Goal: Transaction & Acquisition: Obtain resource

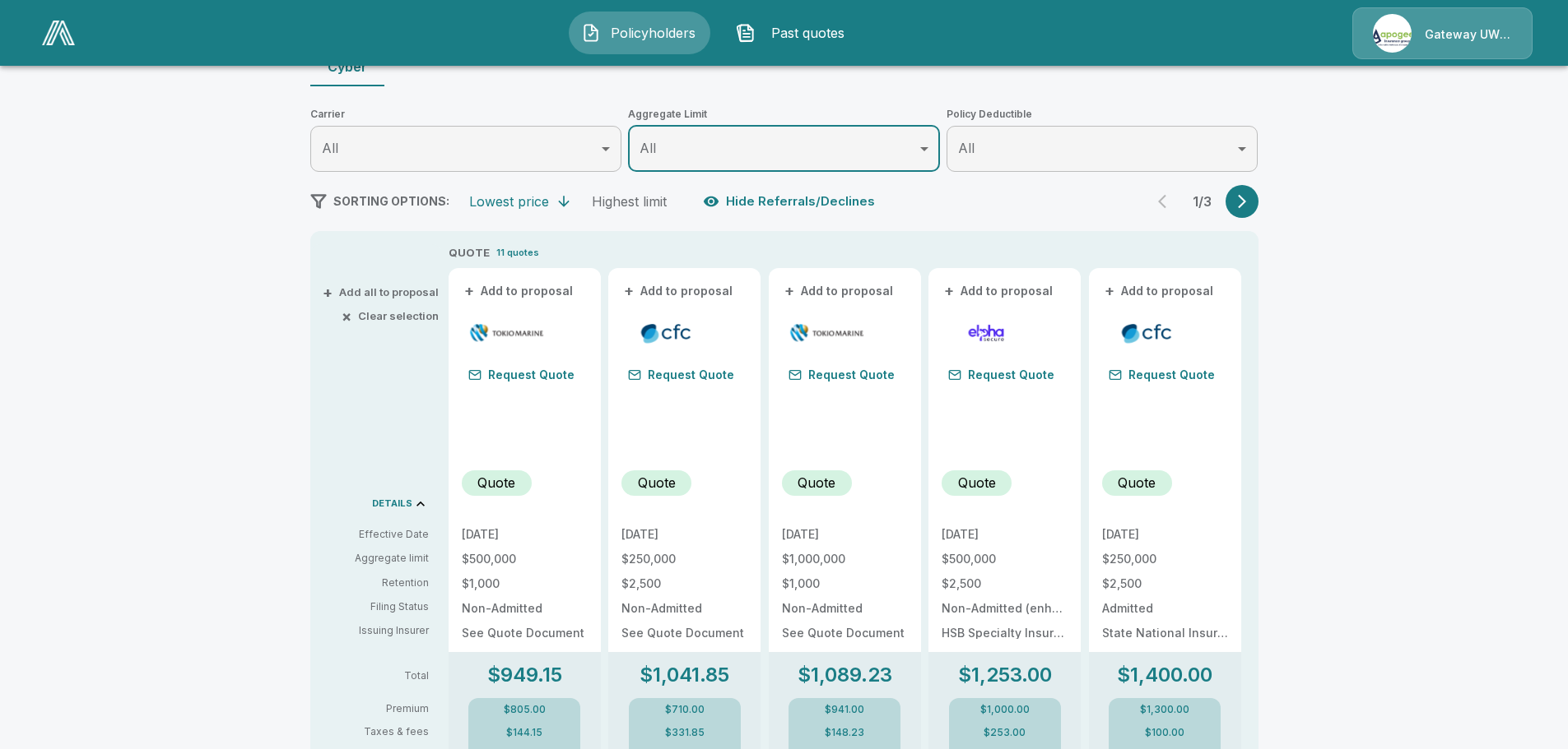
scroll to position [209, 0]
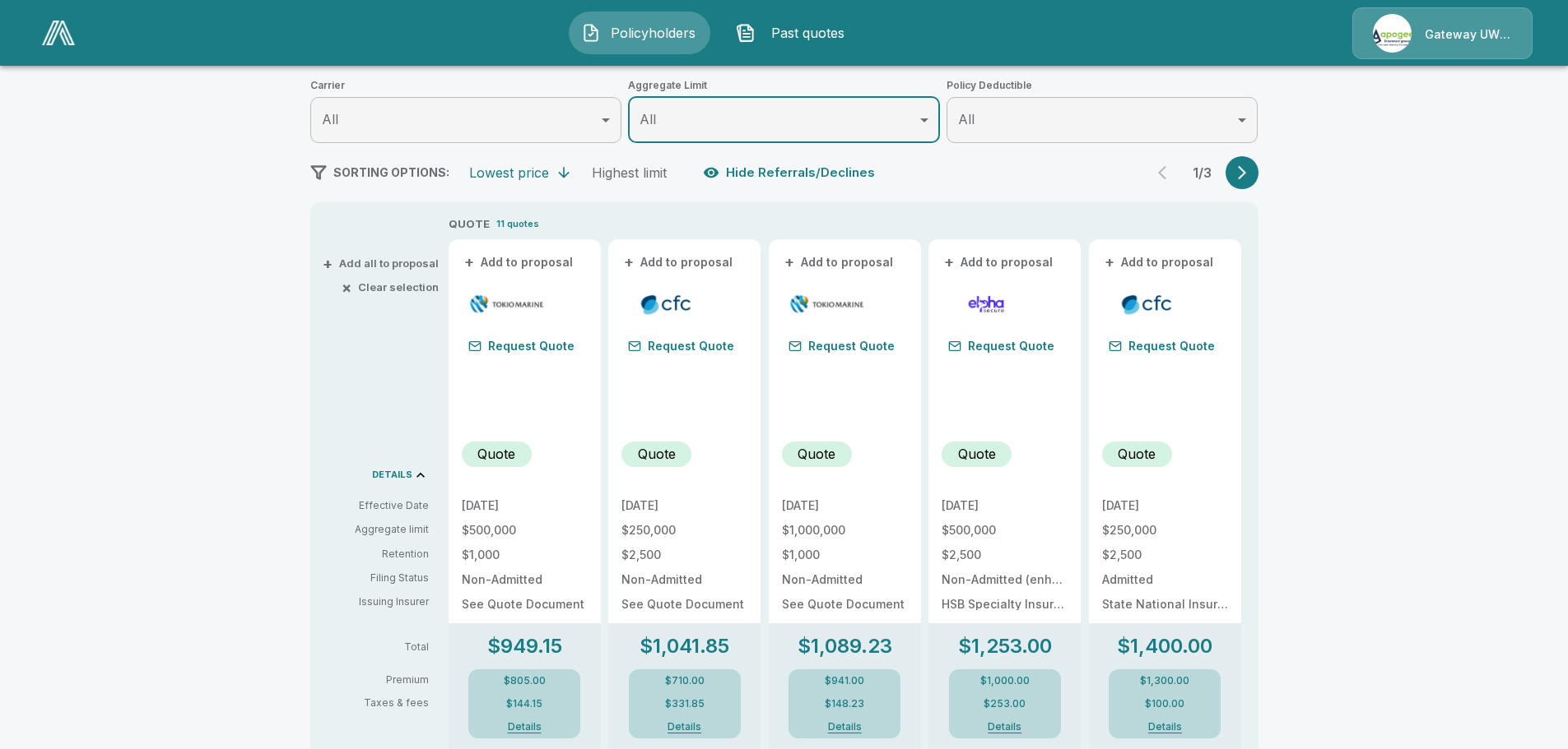
click at [840, 723] on button "Details" at bounding box center [845, 727] width 66 height 10
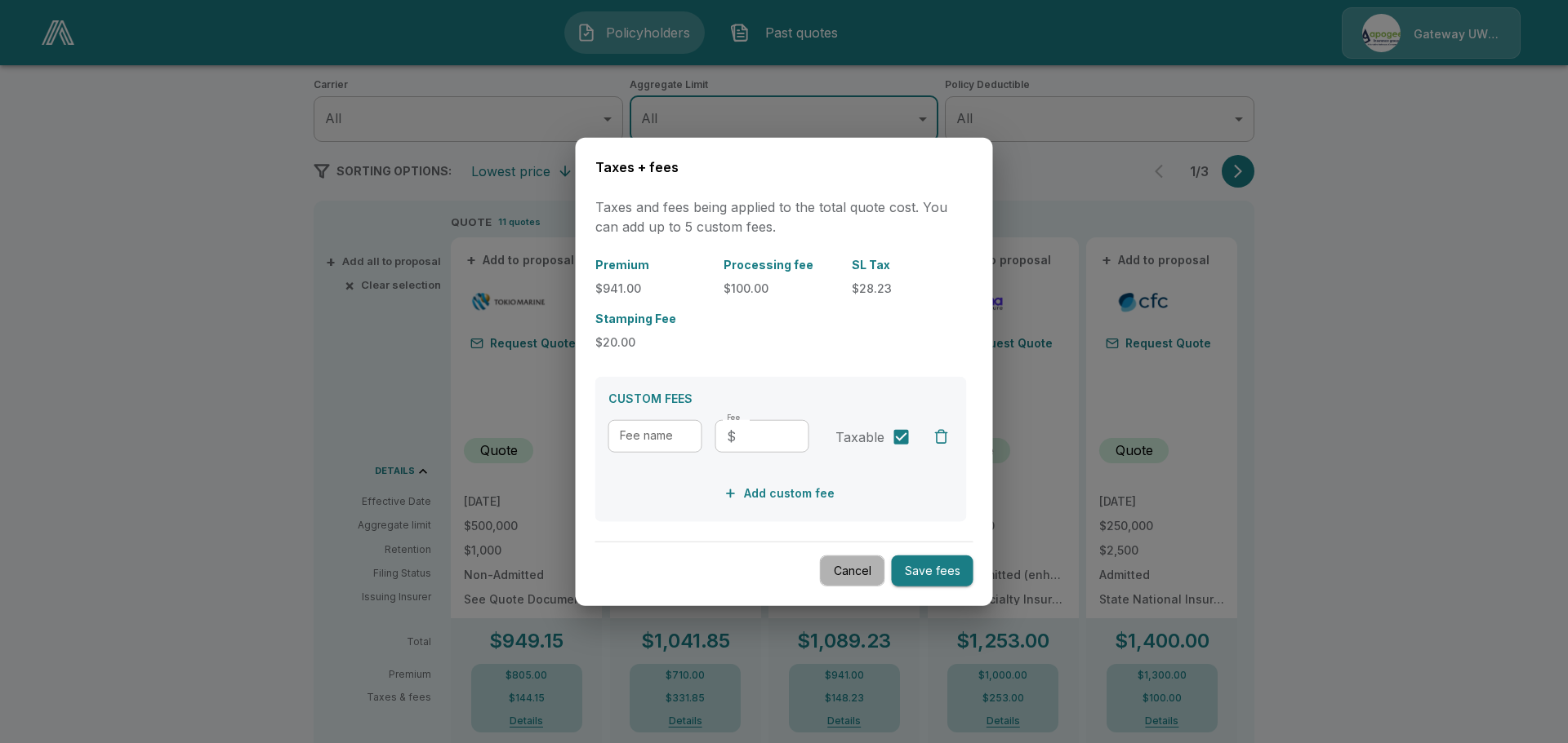
click at [844, 579] on button "Cancel" at bounding box center [852, 571] width 65 height 32
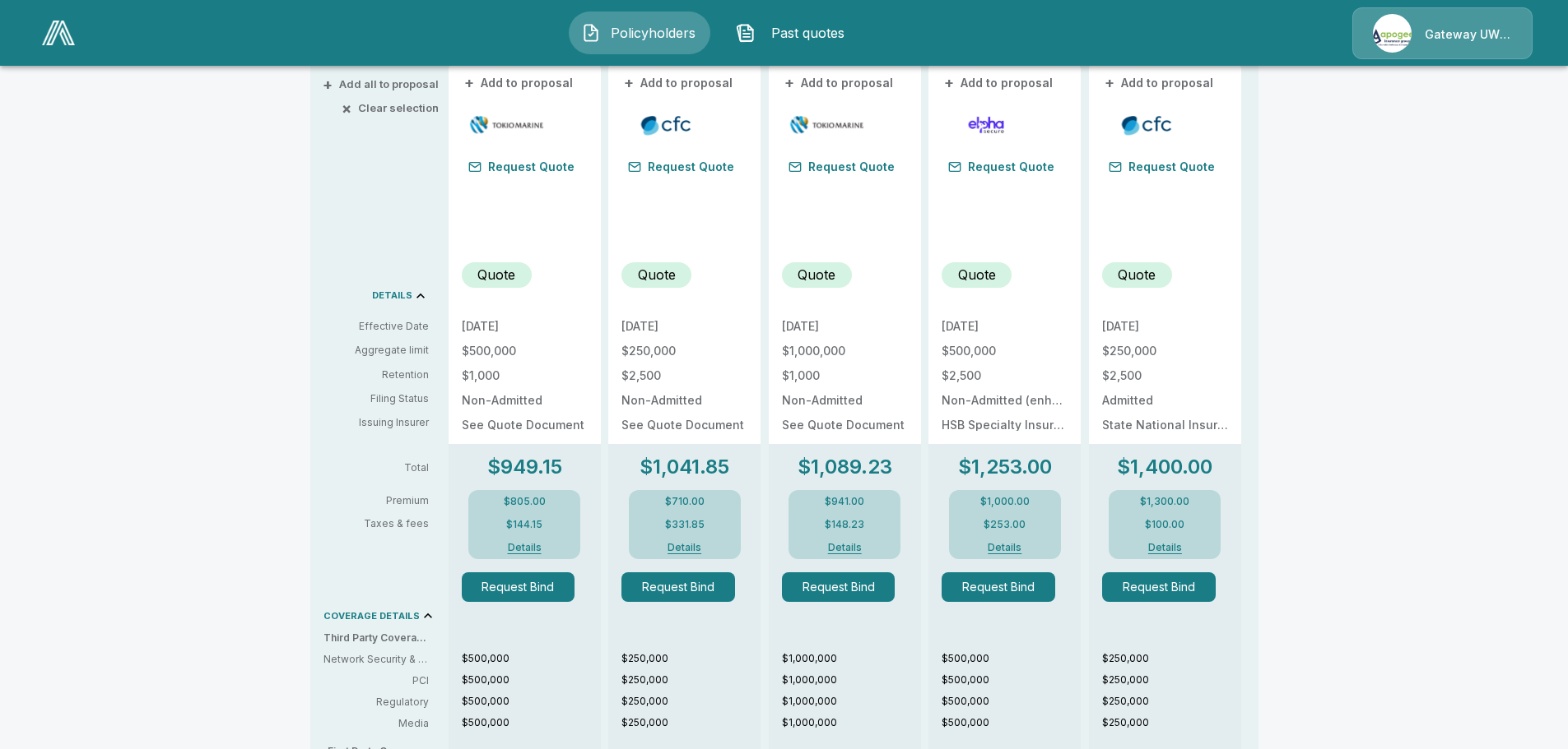
scroll to position [306, 0]
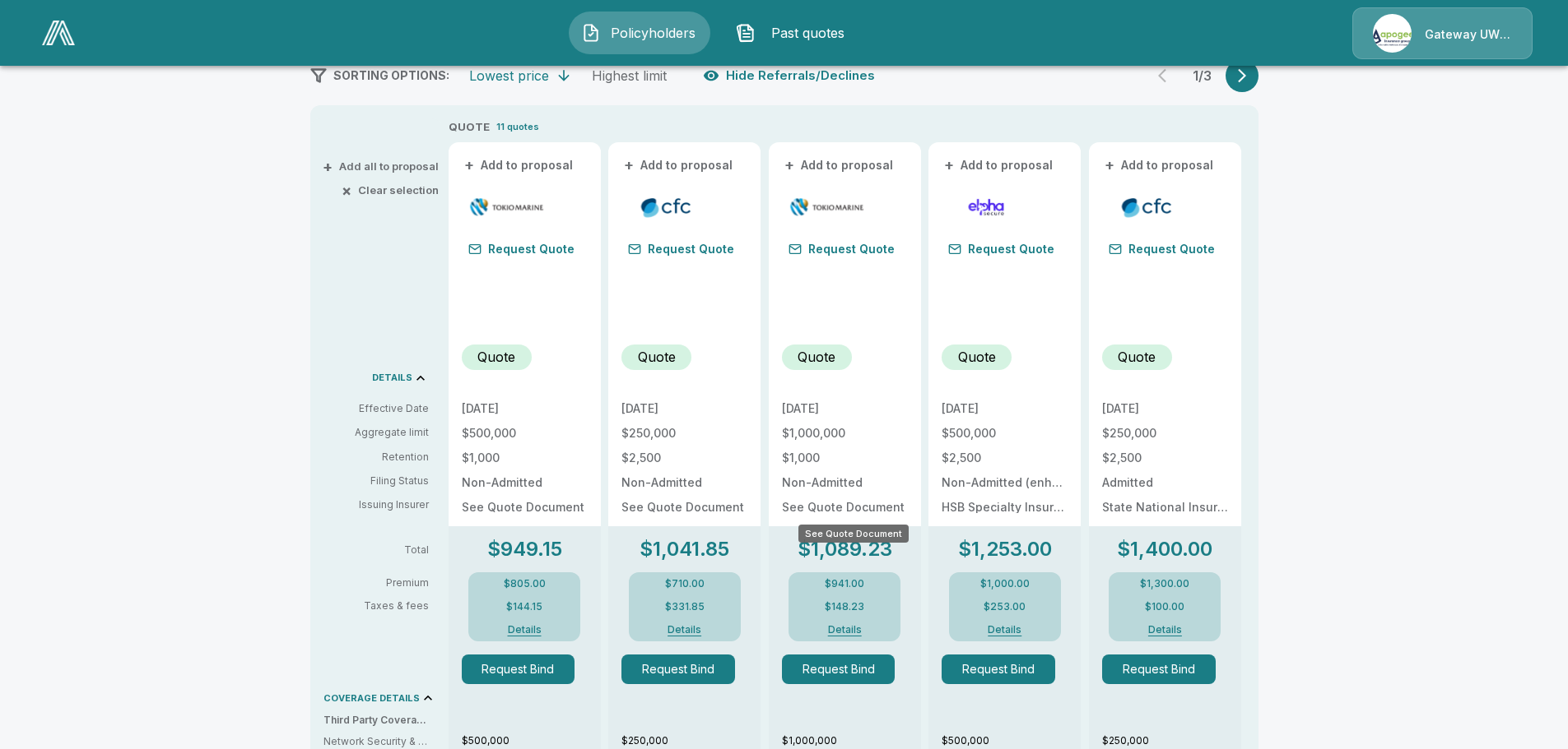
click at [865, 507] on p "See Quote Document" at bounding box center [845, 507] width 126 height 12
click at [826, 512] on p "See Quote Document" at bounding box center [845, 507] width 126 height 12
click at [781, 509] on div "+ Add to proposal Request Quote Quote 7/11/2025 $1,000,000 $1,000 Non-Admitted …" at bounding box center [845, 661] width 152 height 1038
click at [830, 162] on button "+ Add to proposal" at bounding box center [839, 166] width 115 height 19
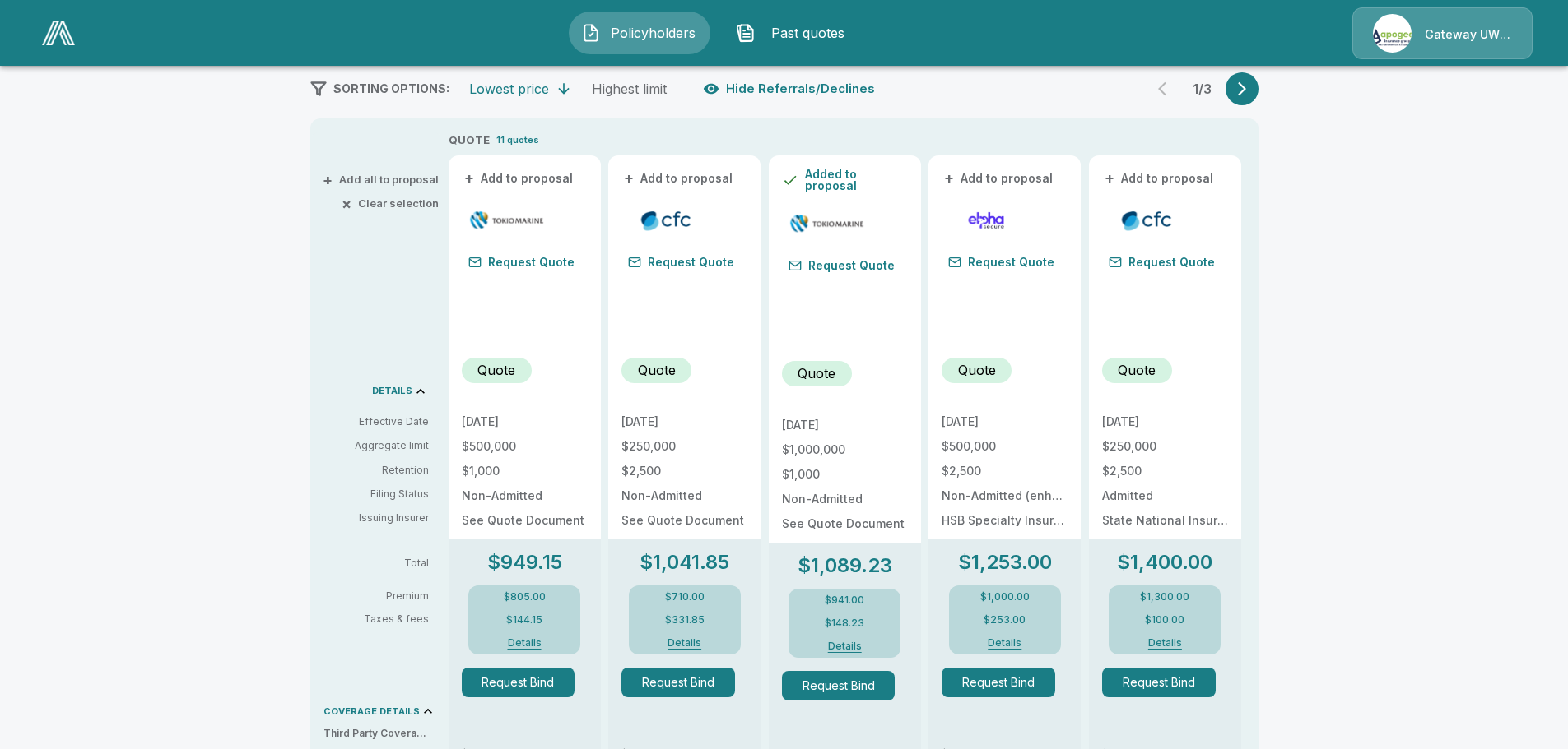
scroll to position [0, 0]
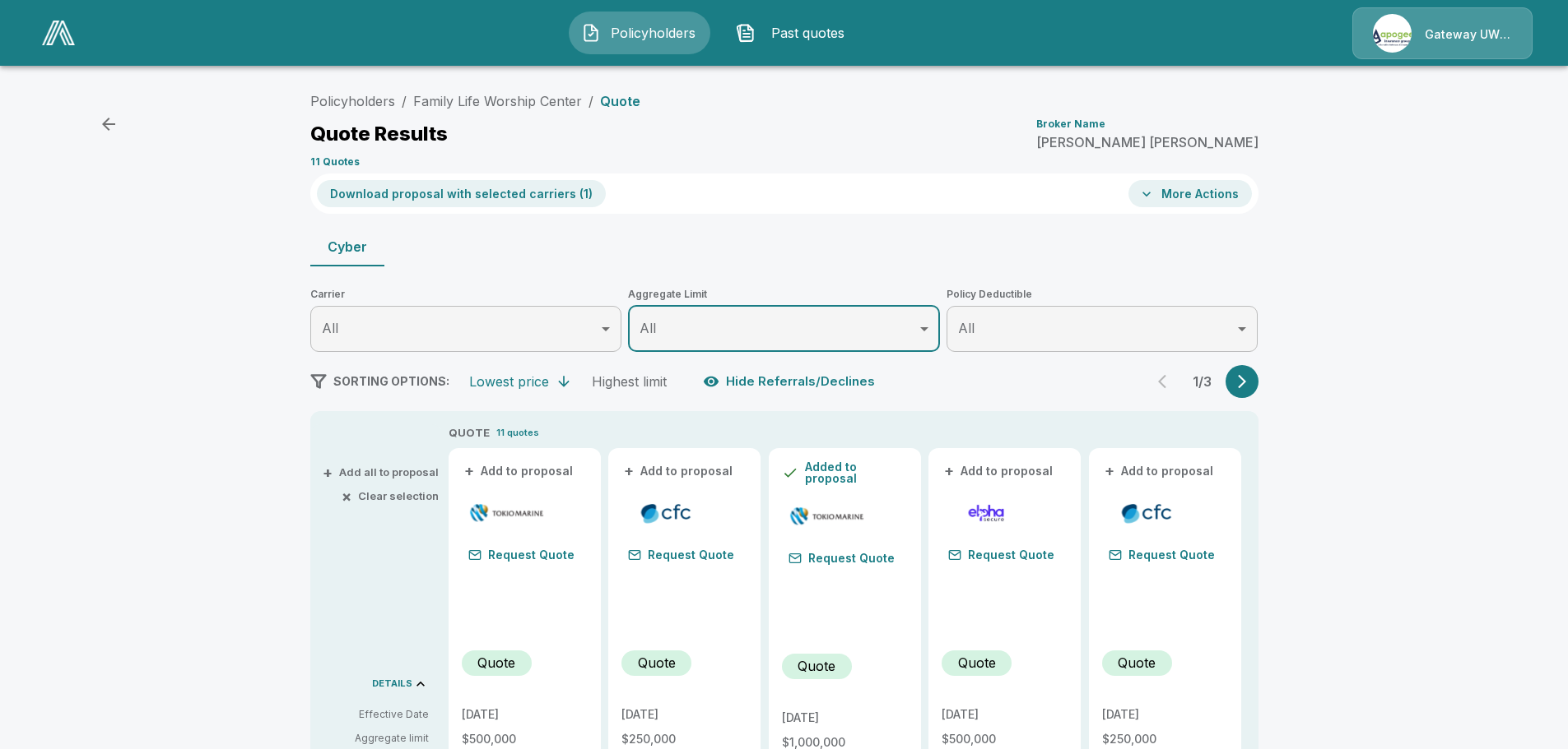
click at [531, 466] on button "+ Add to proposal" at bounding box center [519, 471] width 115 height 19
click at [1229, 390] on div "1 / 3" at bounding box center [1202, 381] width 112 height 33
click at [1240, 391] on button "button" at bounding box center [1241, 381] width 33 height 33
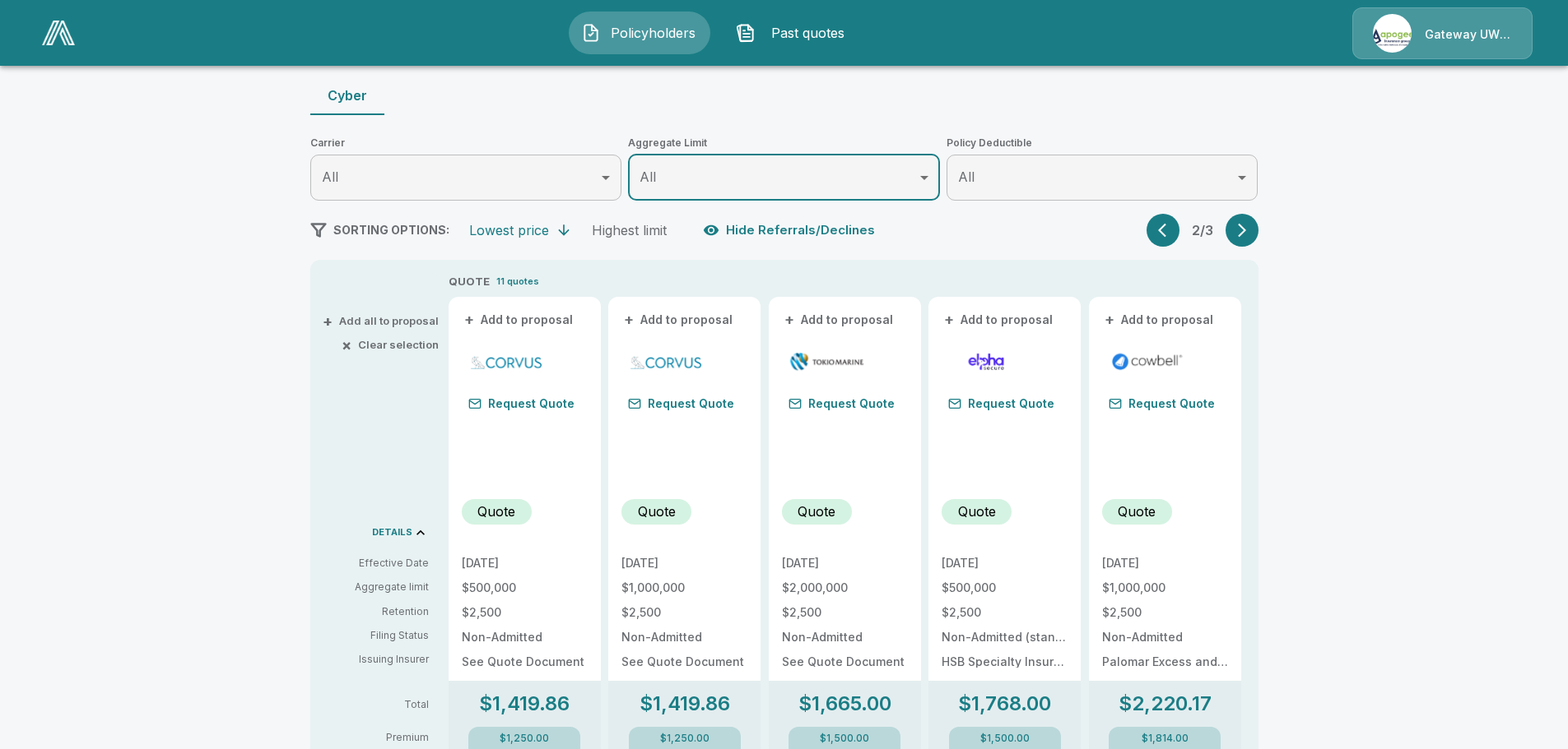
scroll to position [164, 0]
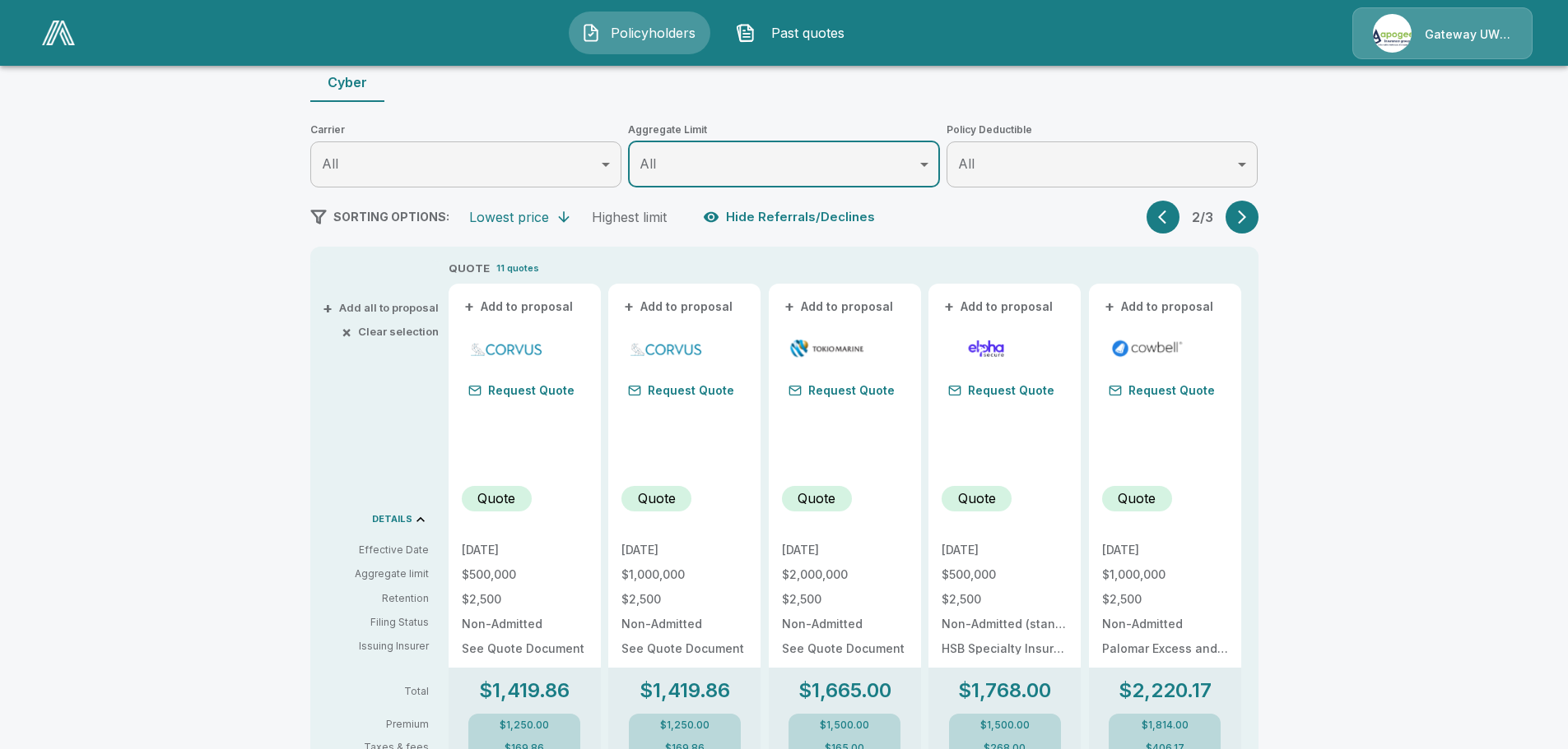
click at [1251, 222] on icon "button" at bounding box center [1242, 217] width 17 height 17
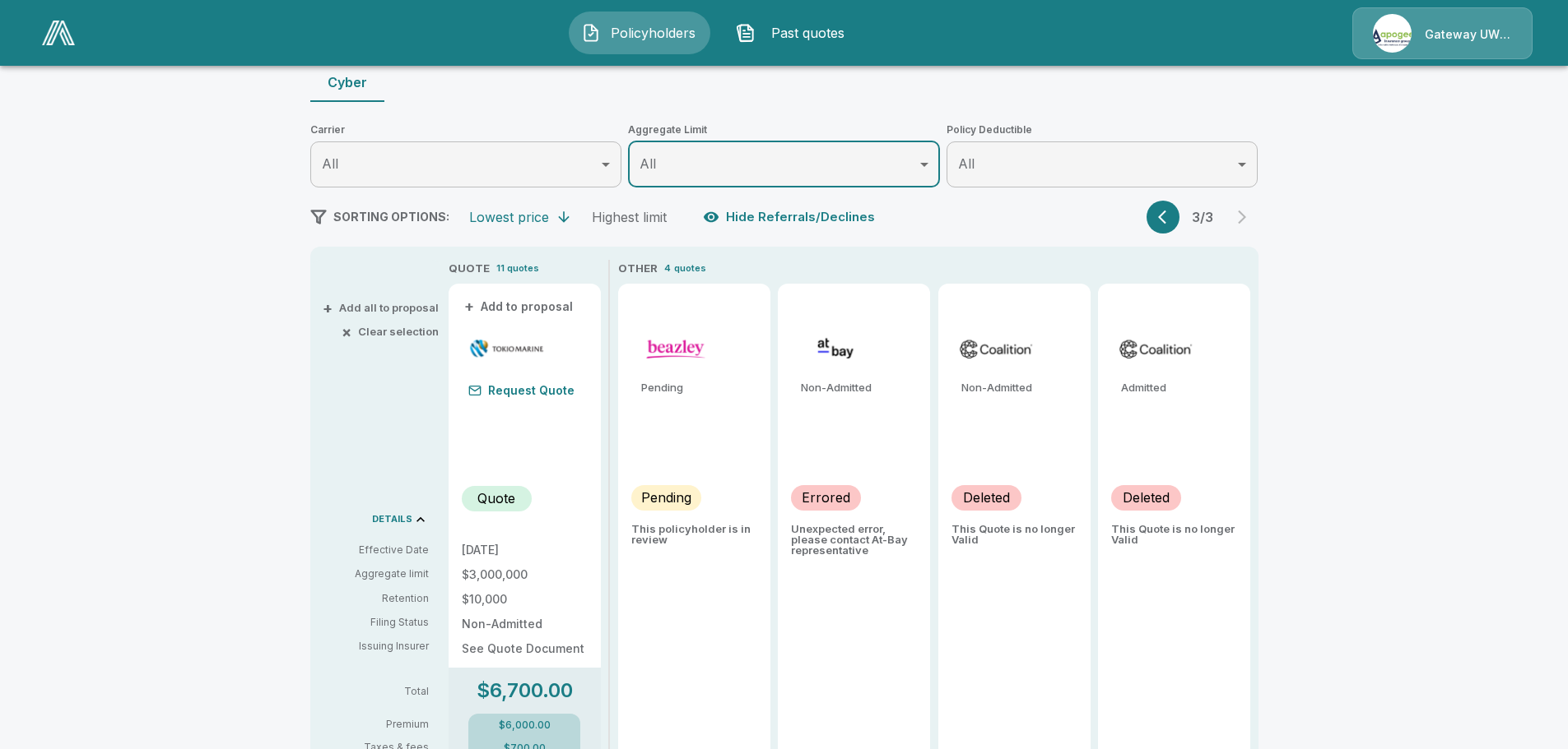
click at [1163, 230] on button "button" at bounding box center [1162, 216] width 33 height 33
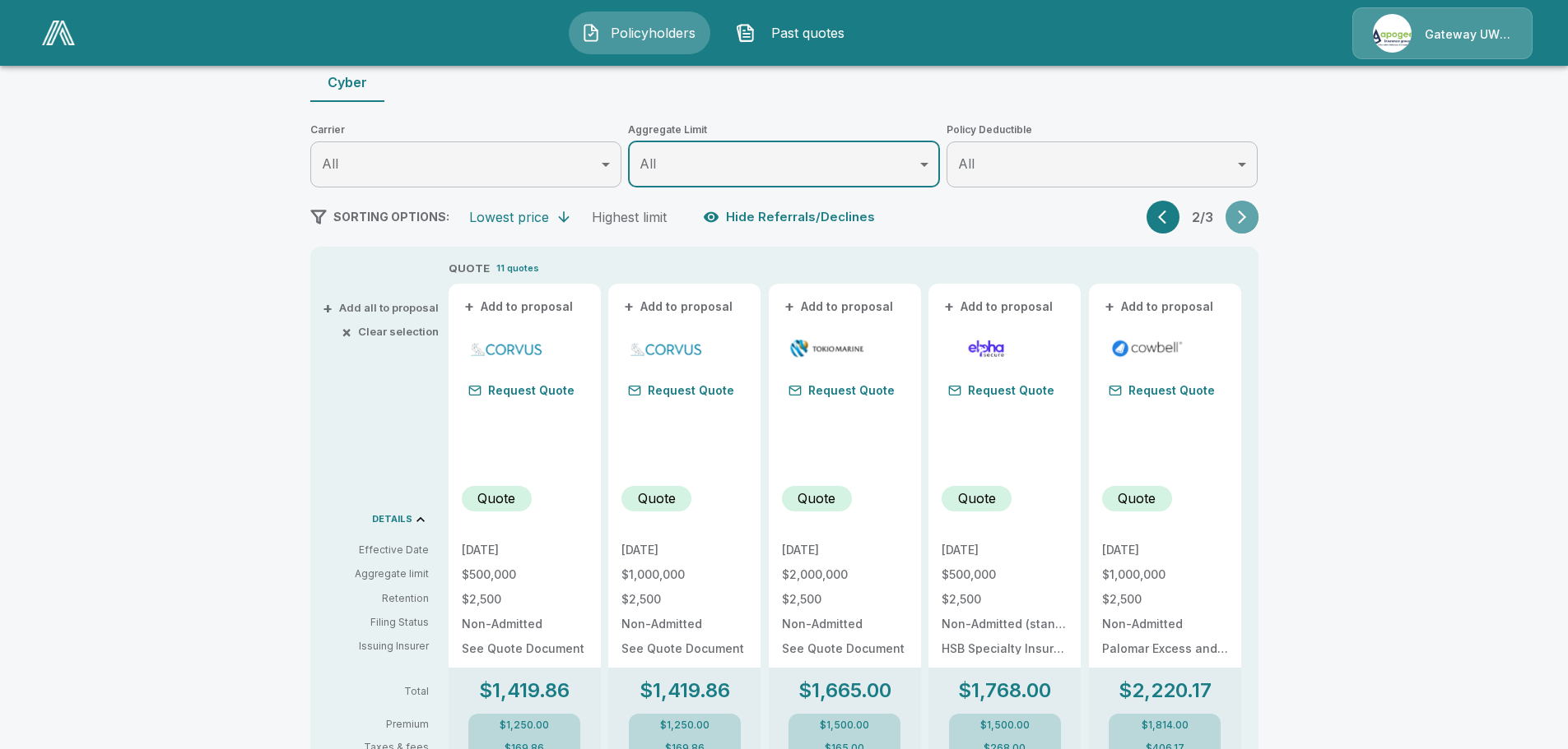
click at [1251, 223] on icon "button" at bounding box center [1242, 217] width 17 height 17
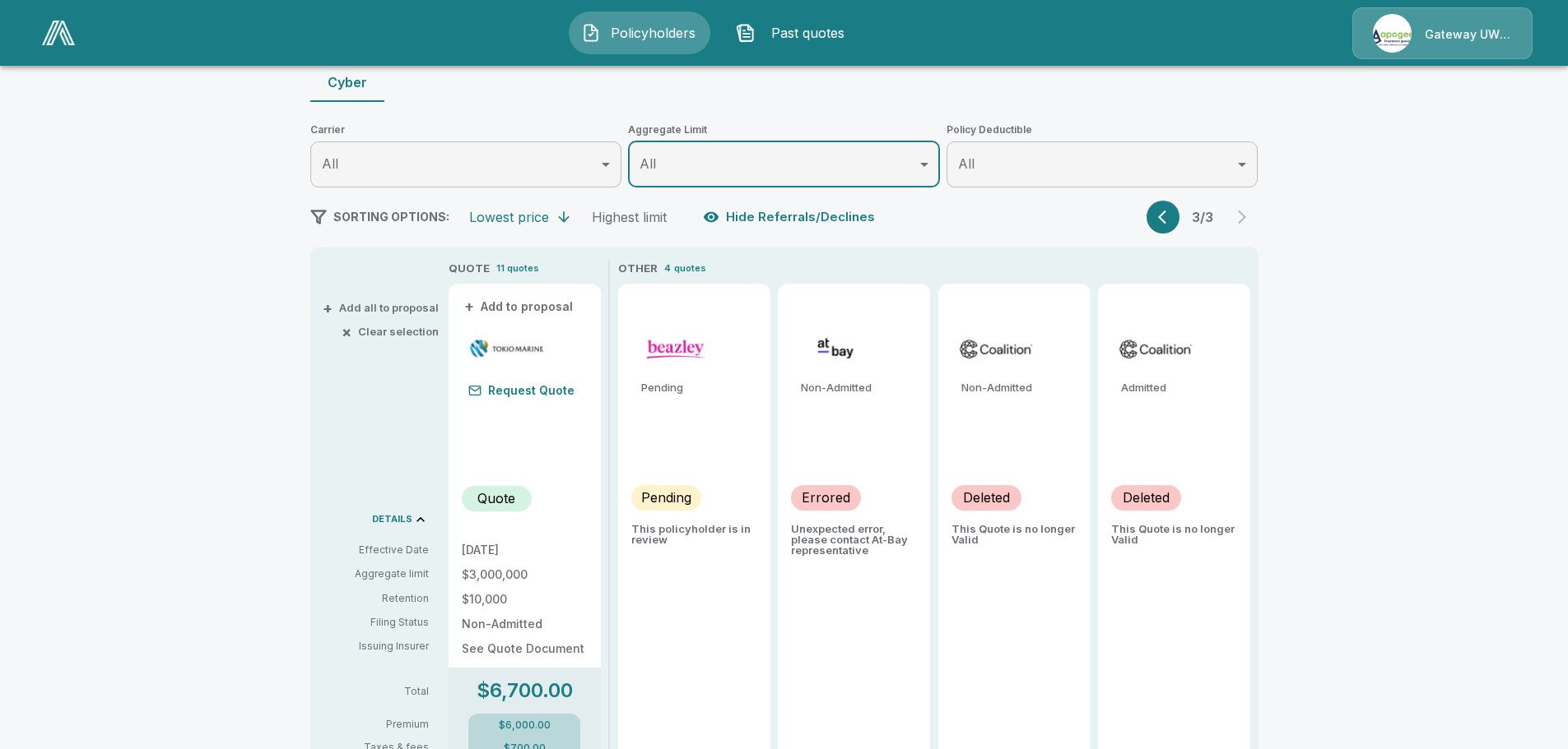
click at [1185, 215] on div "3 / 3" at bounding box center [1202, 216] width 112 height 33
click at [1157, 223] on button "button" at bounding box center [1162, 216] width 33 height 33
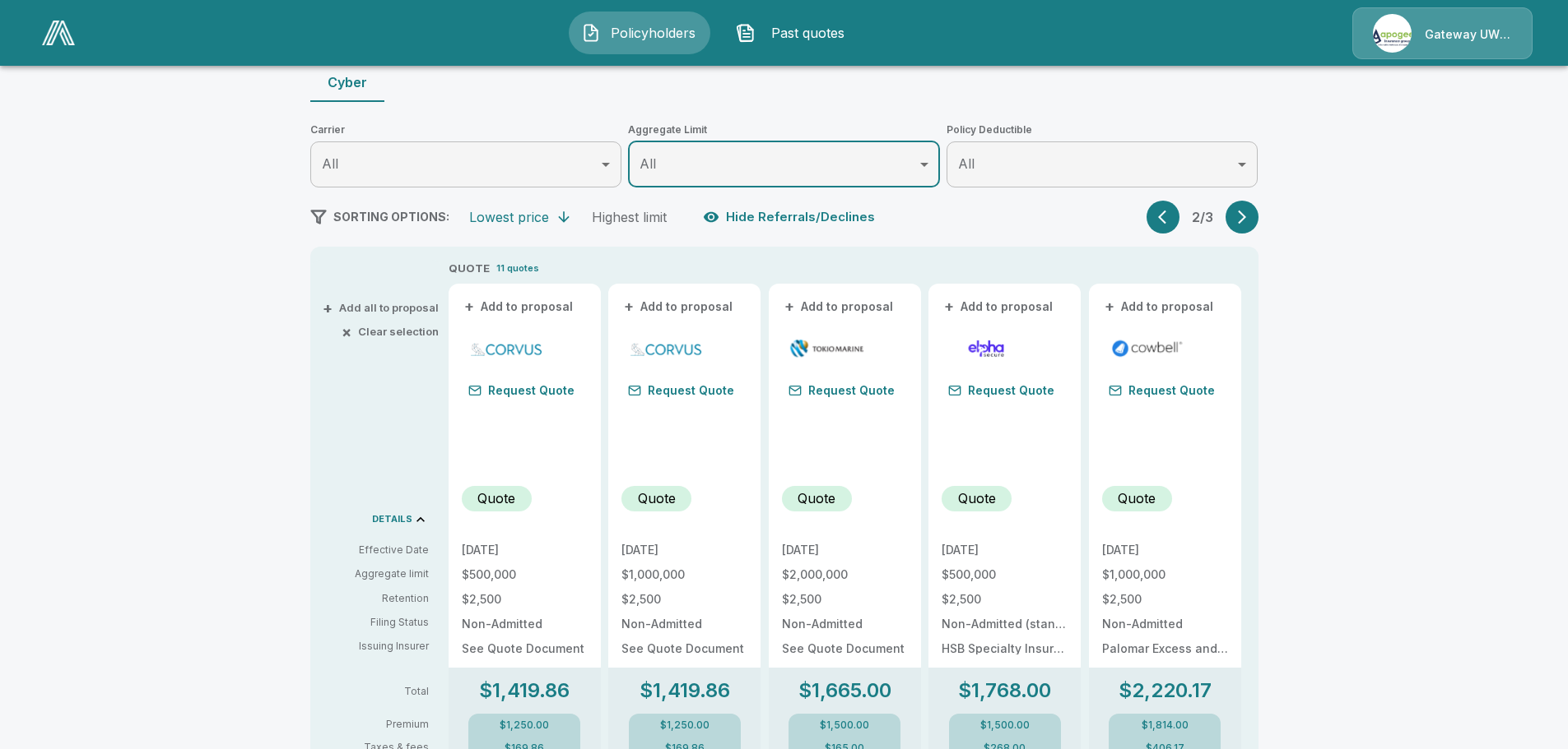
click at [1157, 223] on button "button" at bounding box center [1162, 216] width 33 height 33
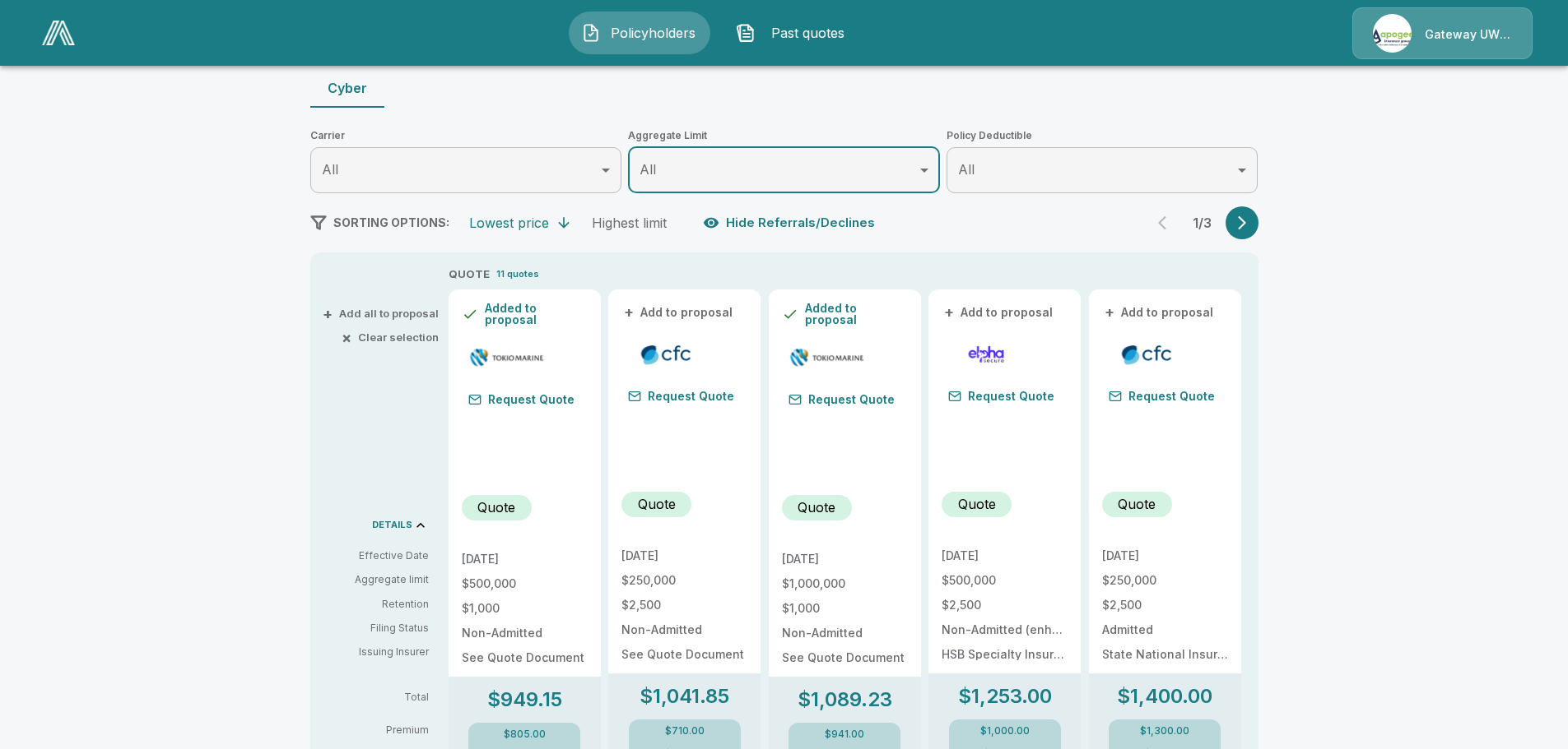
scroll to position [0, 0]
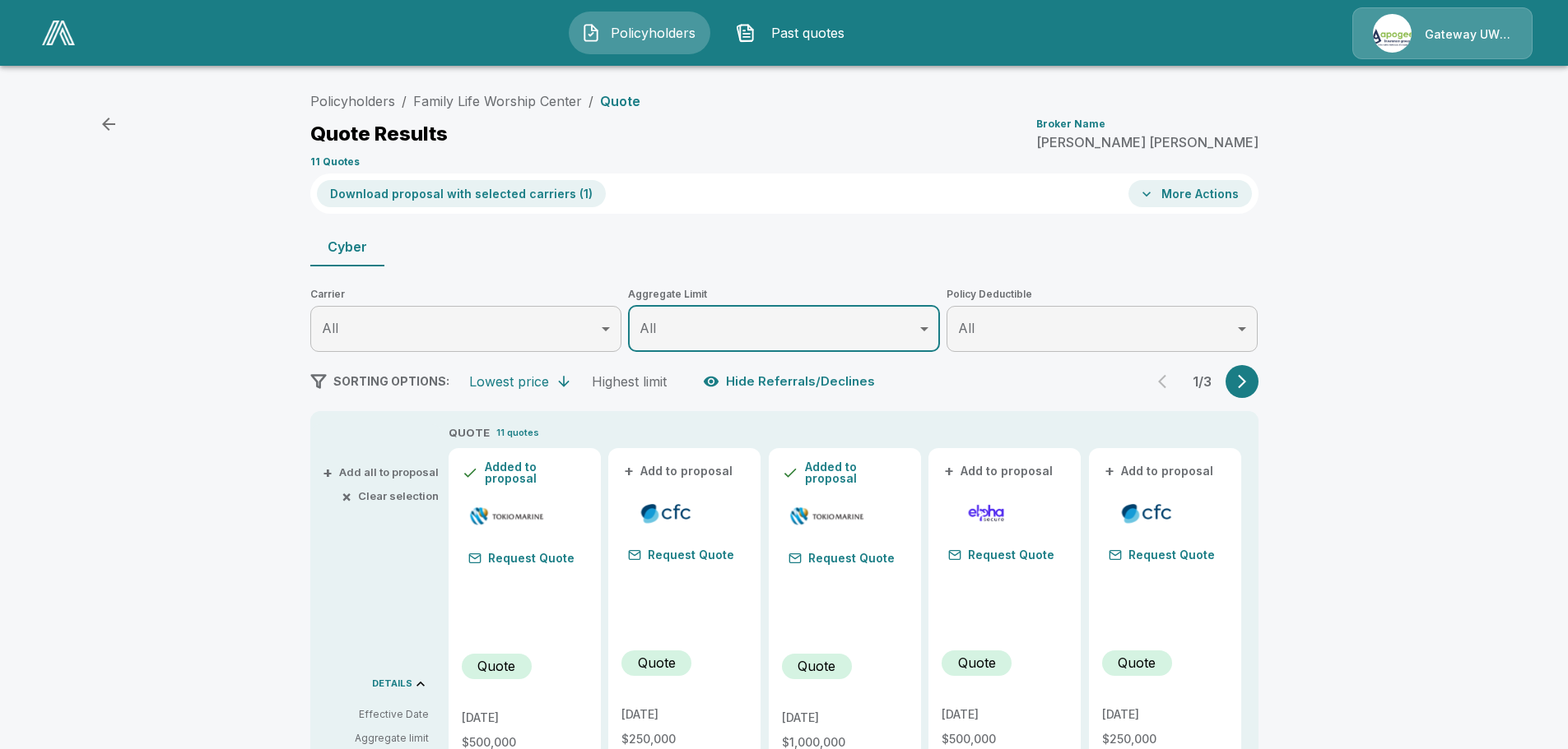
click at [1150, 194] on icon "button" at bounding box center [1147, 194] width 8 height 5
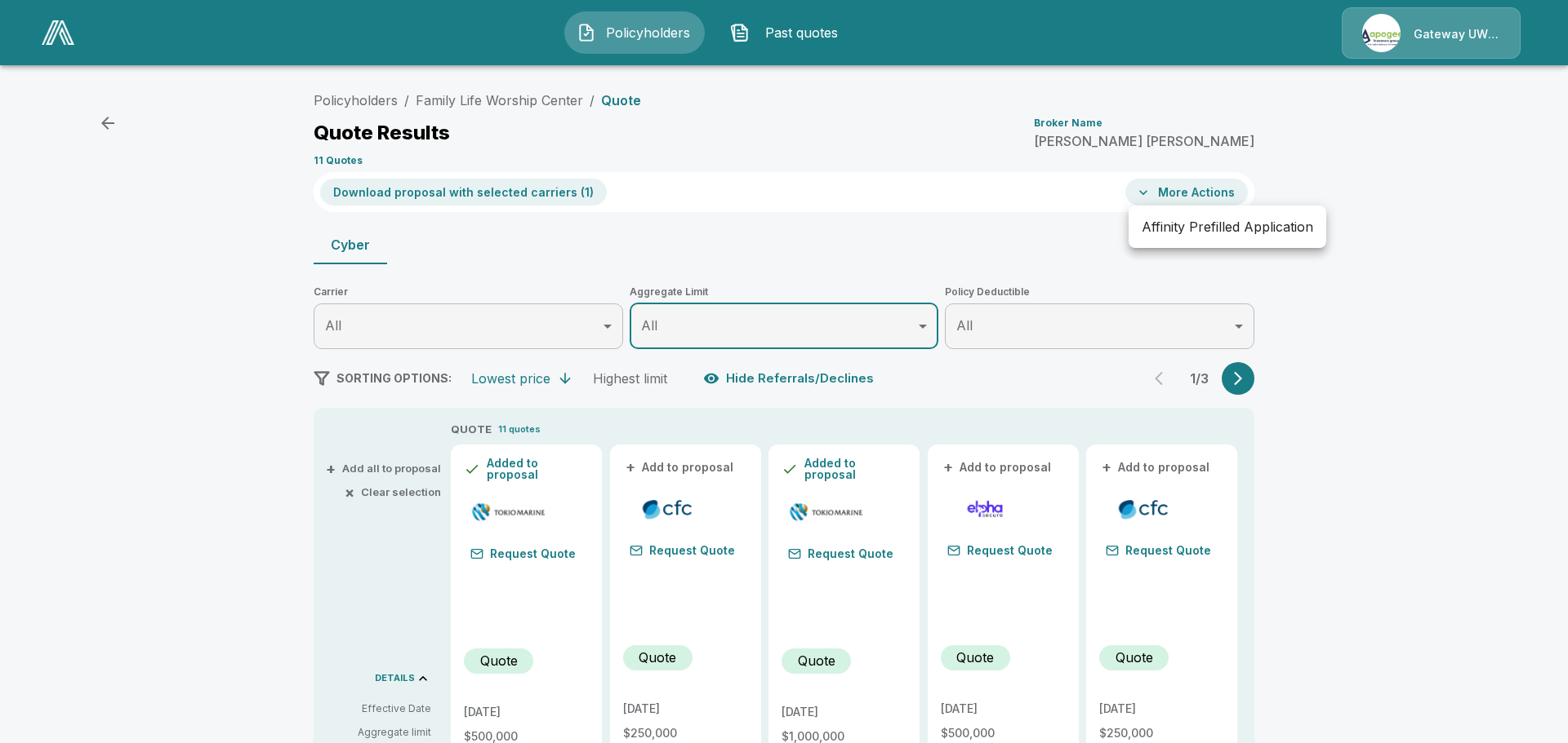
click at [1164, 281] on div at bounding box center [784, 372] width 1568 height 743
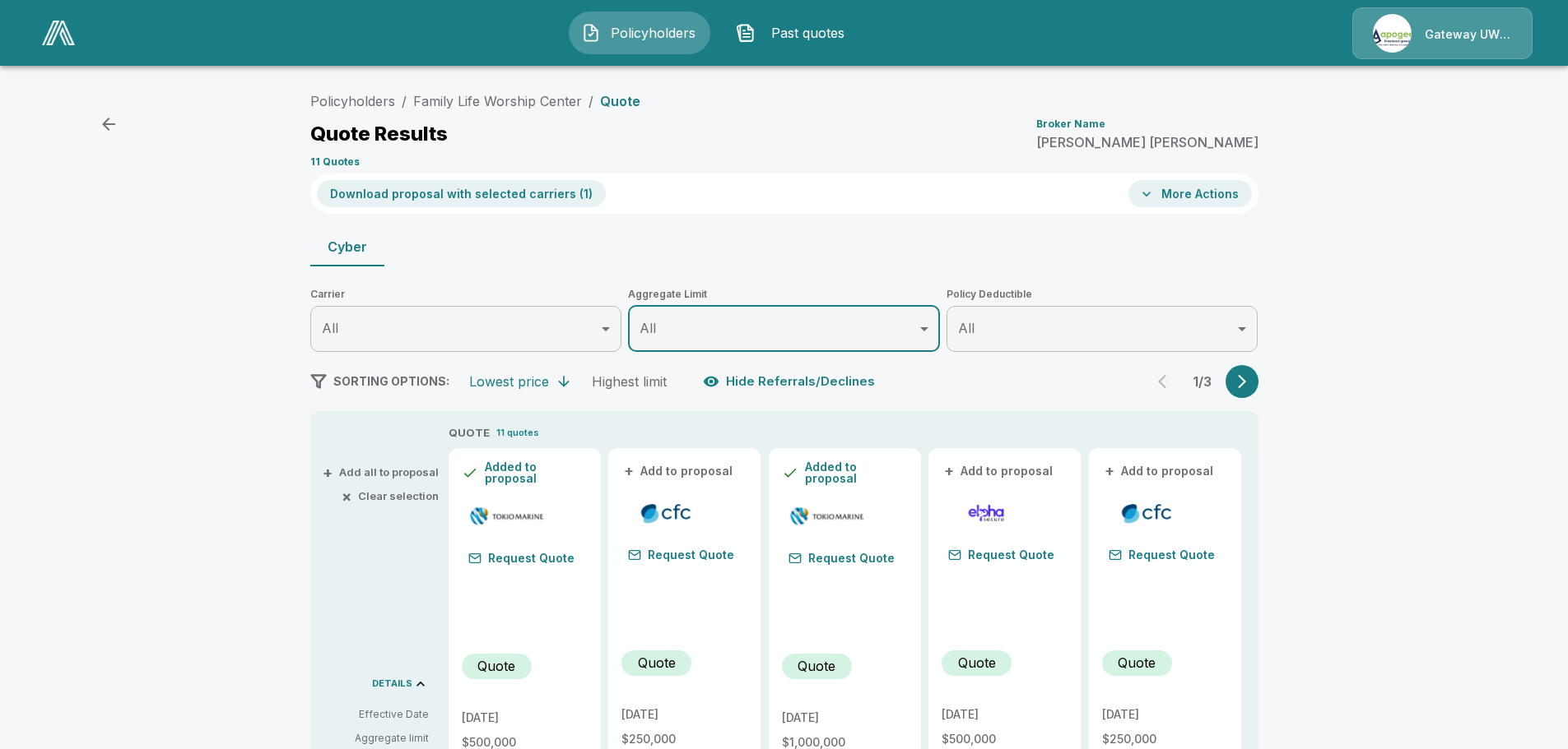
click at [836, 29] on span "Past quotes" at bounding box center [808, 32] width 91 height 19
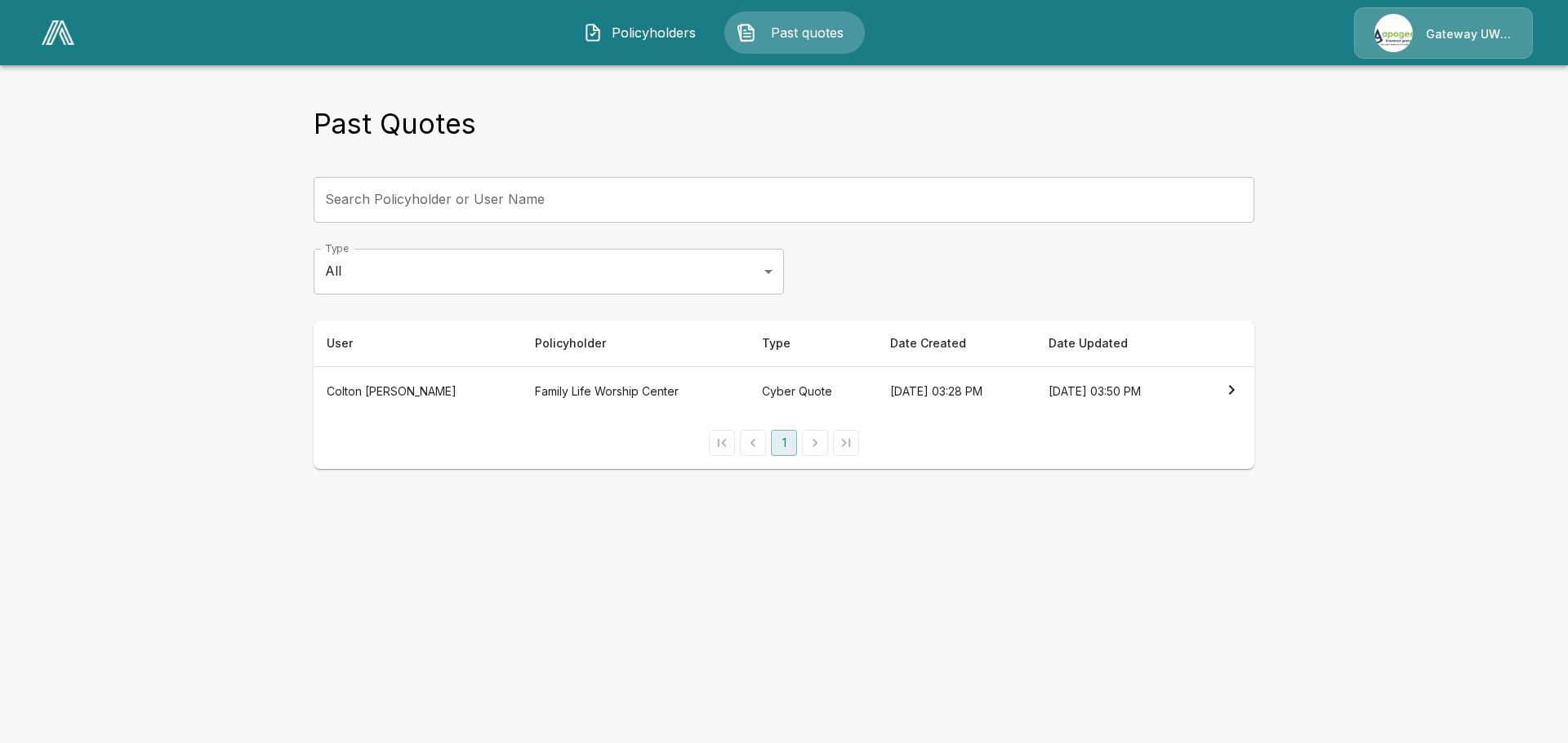
click at [397, 395] on th "Colton Gority" at bounding box center [417, 392] width 208 height 51
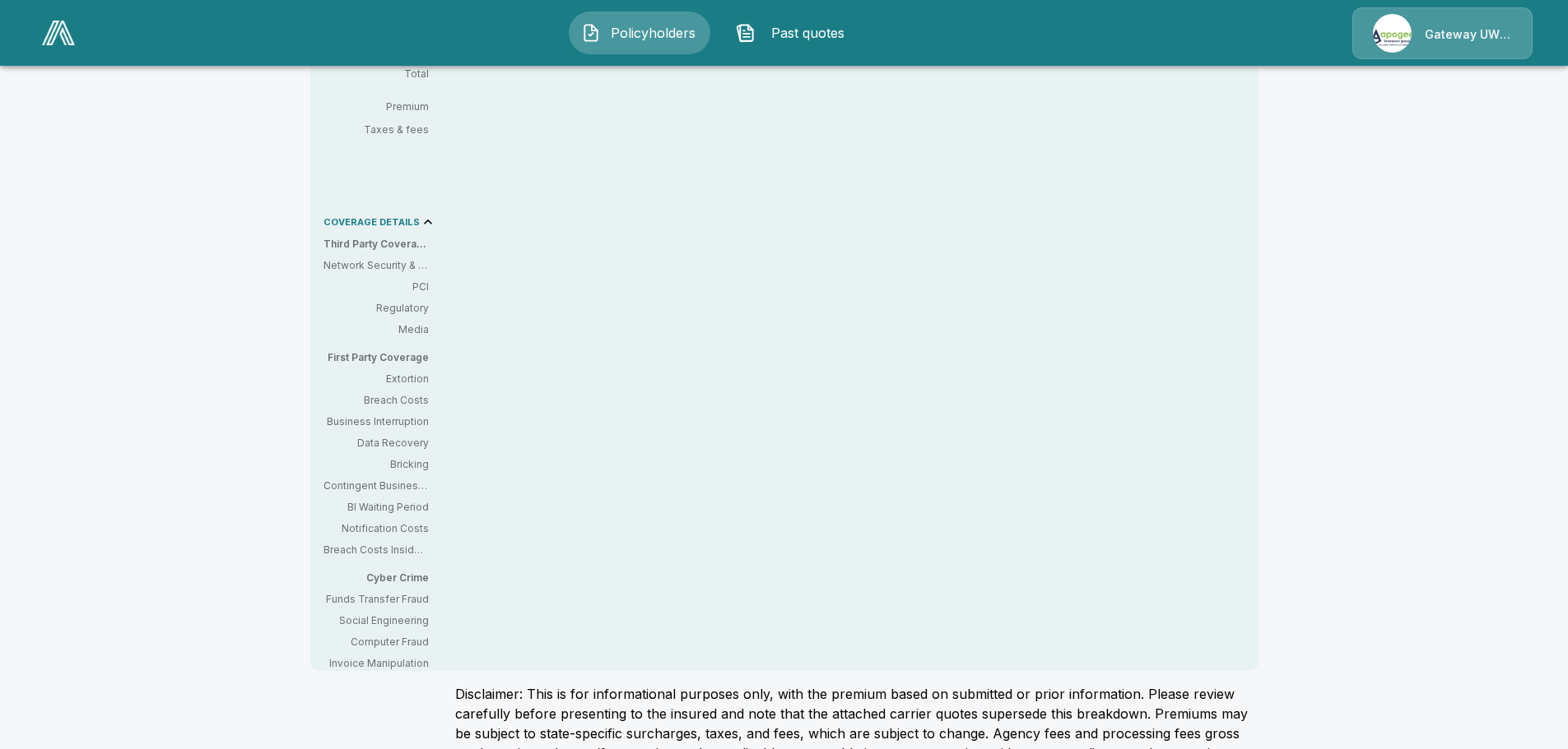
scroll to position [754, 0]
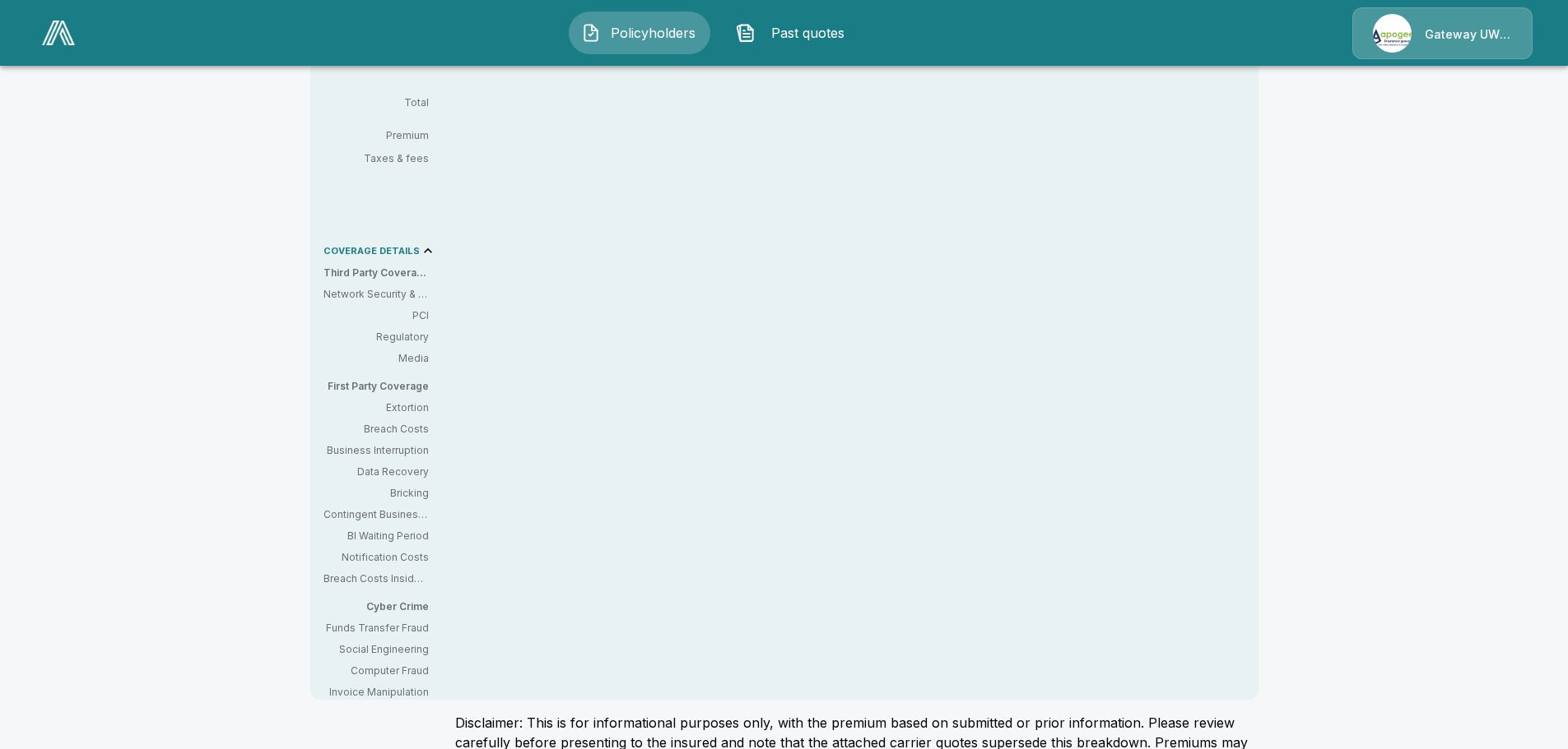
drag, startPoint x: 425, startPoint y: 290, endPoint x: 410, endPoint y: 248, distance: 44.6
click at [410, 248] on p "COVERAGE DETAILS" at bounding box center [371, 251] width 96 height 9
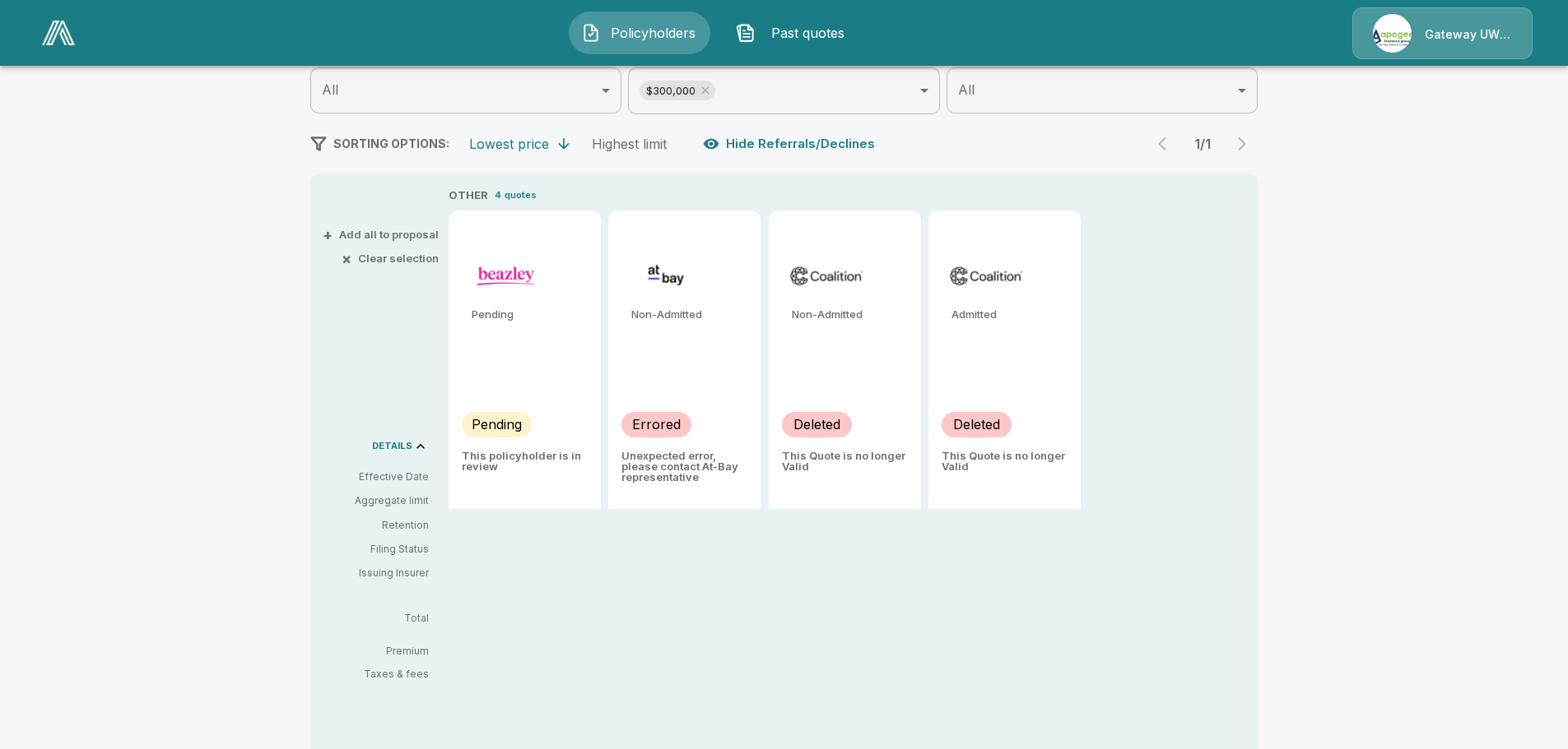
scroll to position [0, 0]
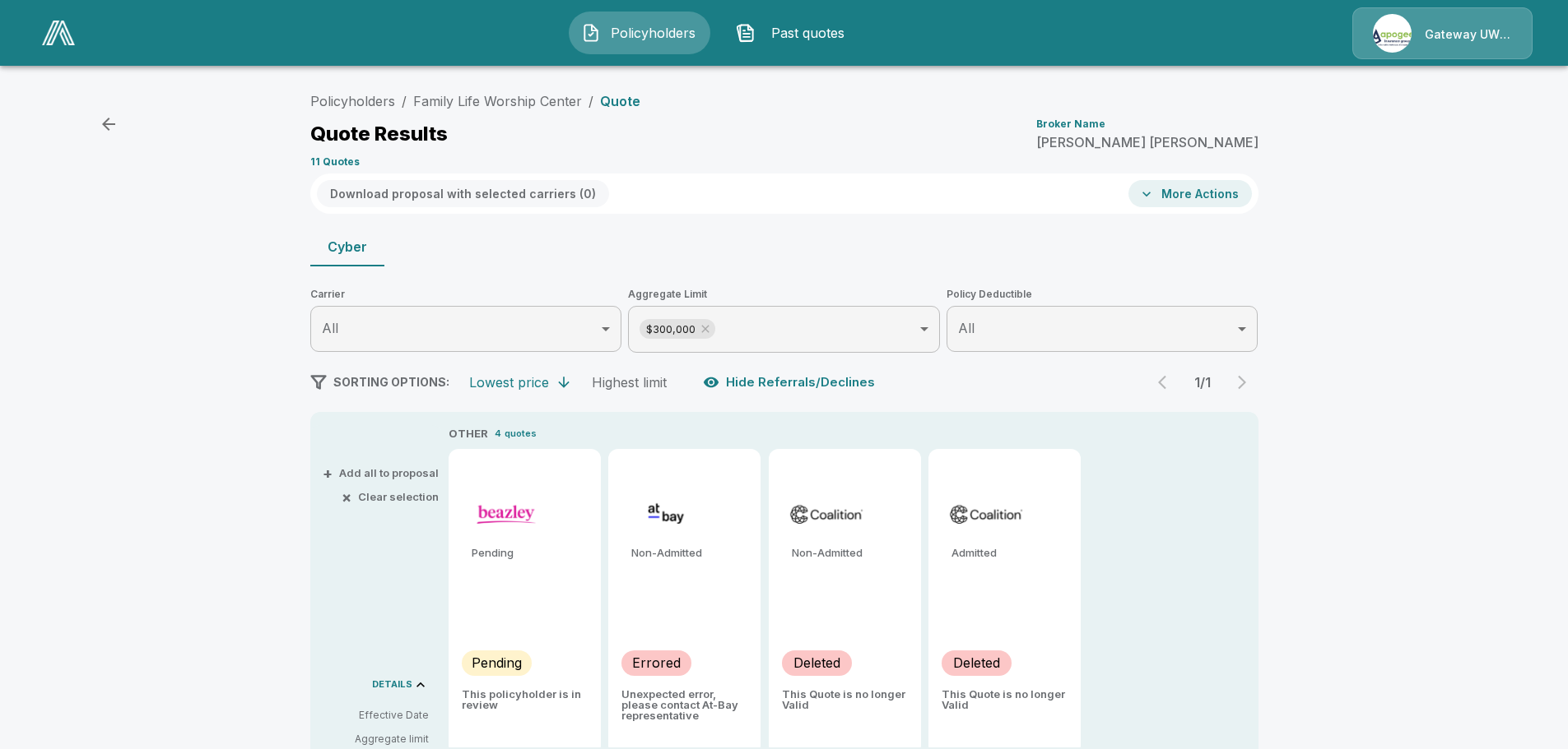
click at [1168, 195] on button "More Actions" at bounding box center [1190, 194] width 124 height 27
click at [1299, 155] on div at bounding box center [790, 374] width 1581 height 749
click at [435, 194] on button "Download proposal with selected carriers ( 0 )" at bounding box center [462, 194] width 292 height 27
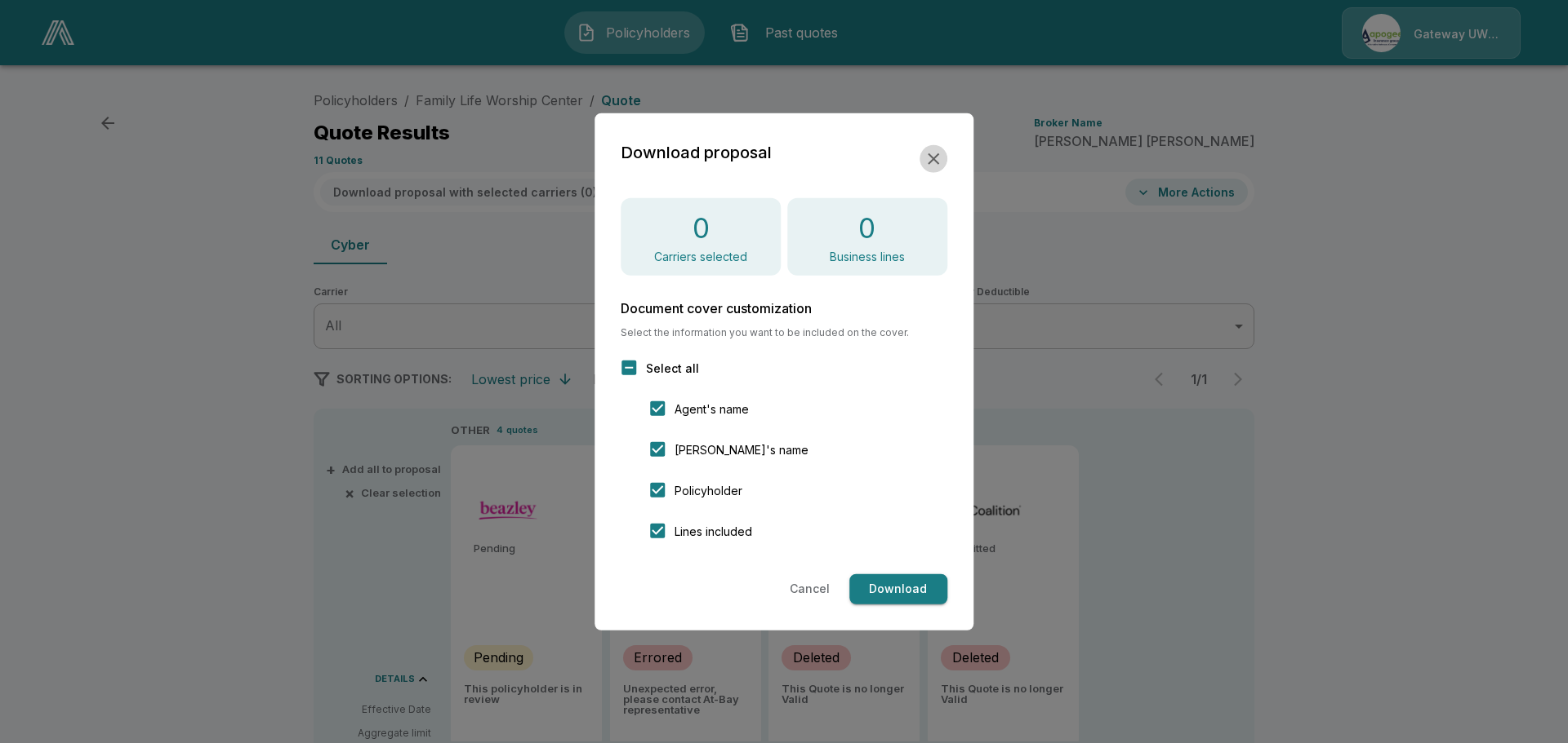
click at [937, 149] on icon "button" at bounding box center [932, 158] width 19 height 19
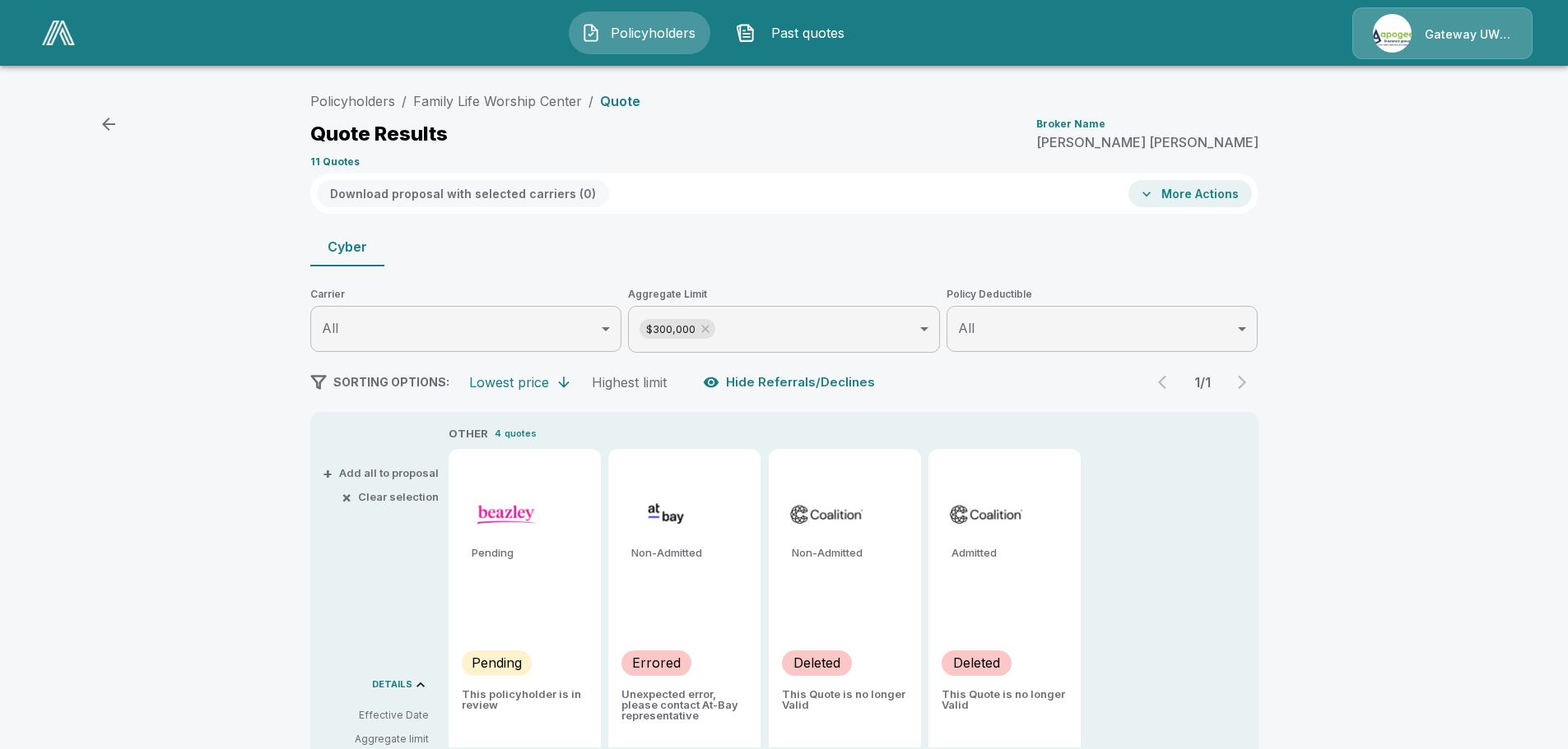
click at [109, 125] on icon "button" at bounding box center [109, 125] width 13 height 13
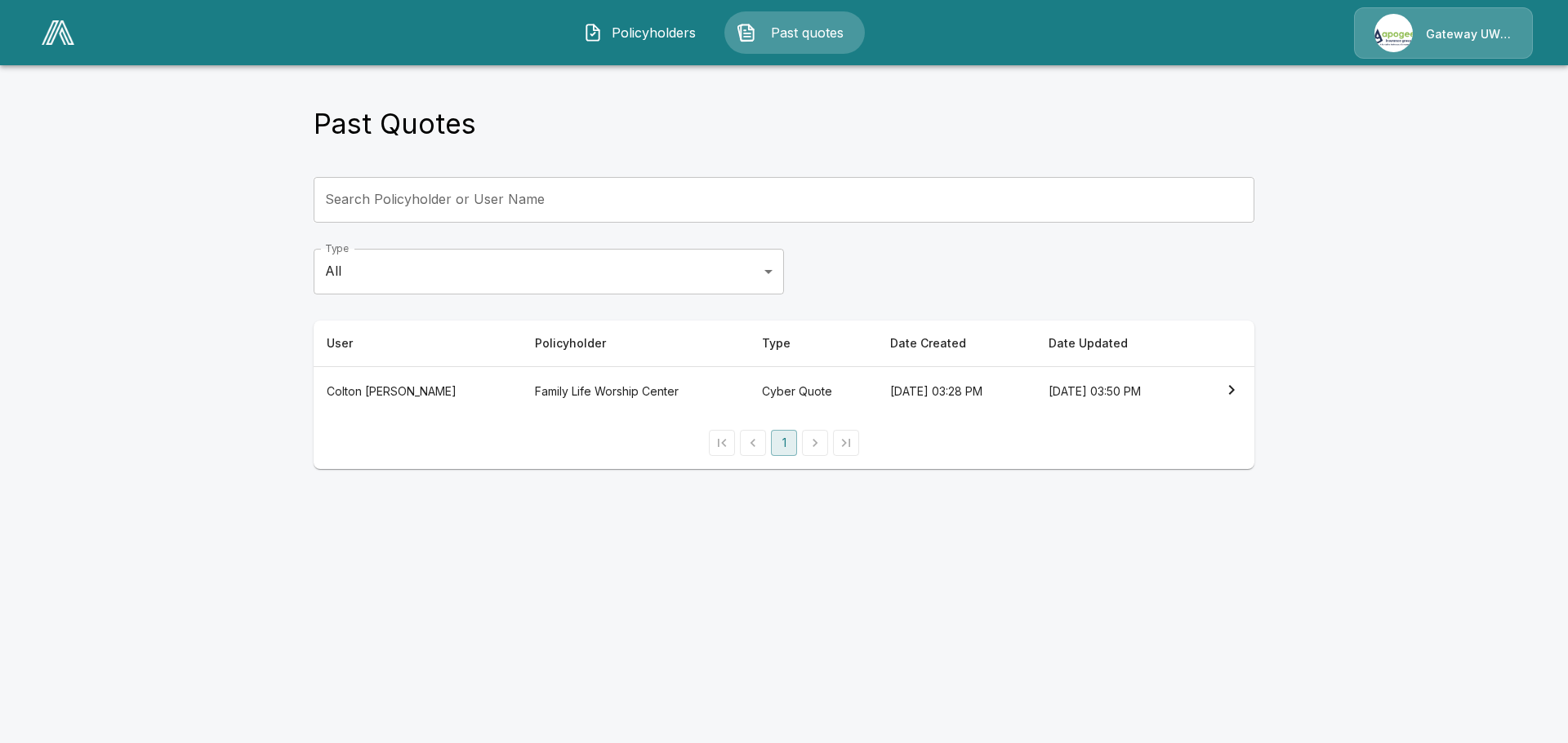
click at [546, 387] on th "Family Life Worship Center" at bounding box center [636, 392] width 227 height 51
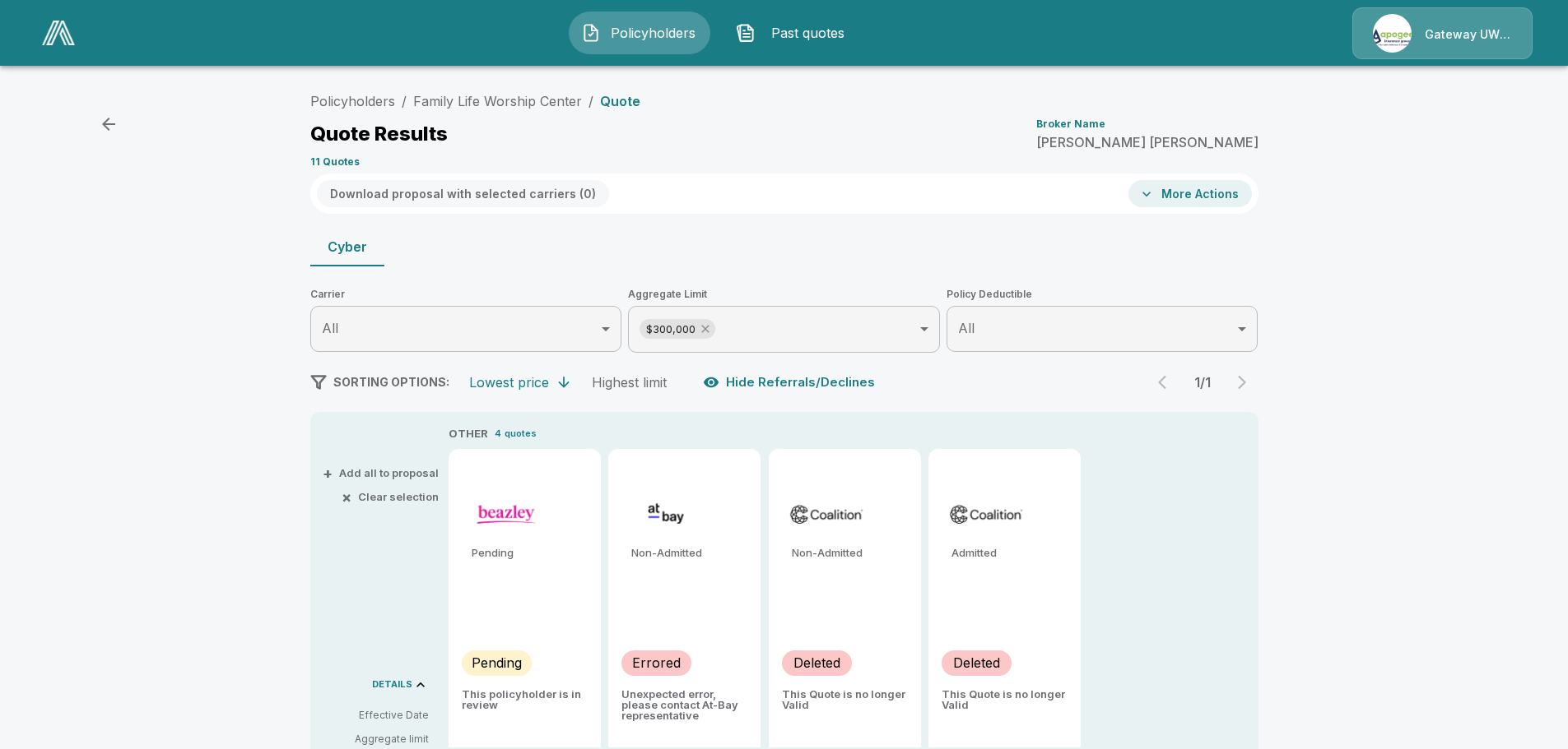
click at [710, 326] on icon at bounding box center [706, 329] width 13 height 13
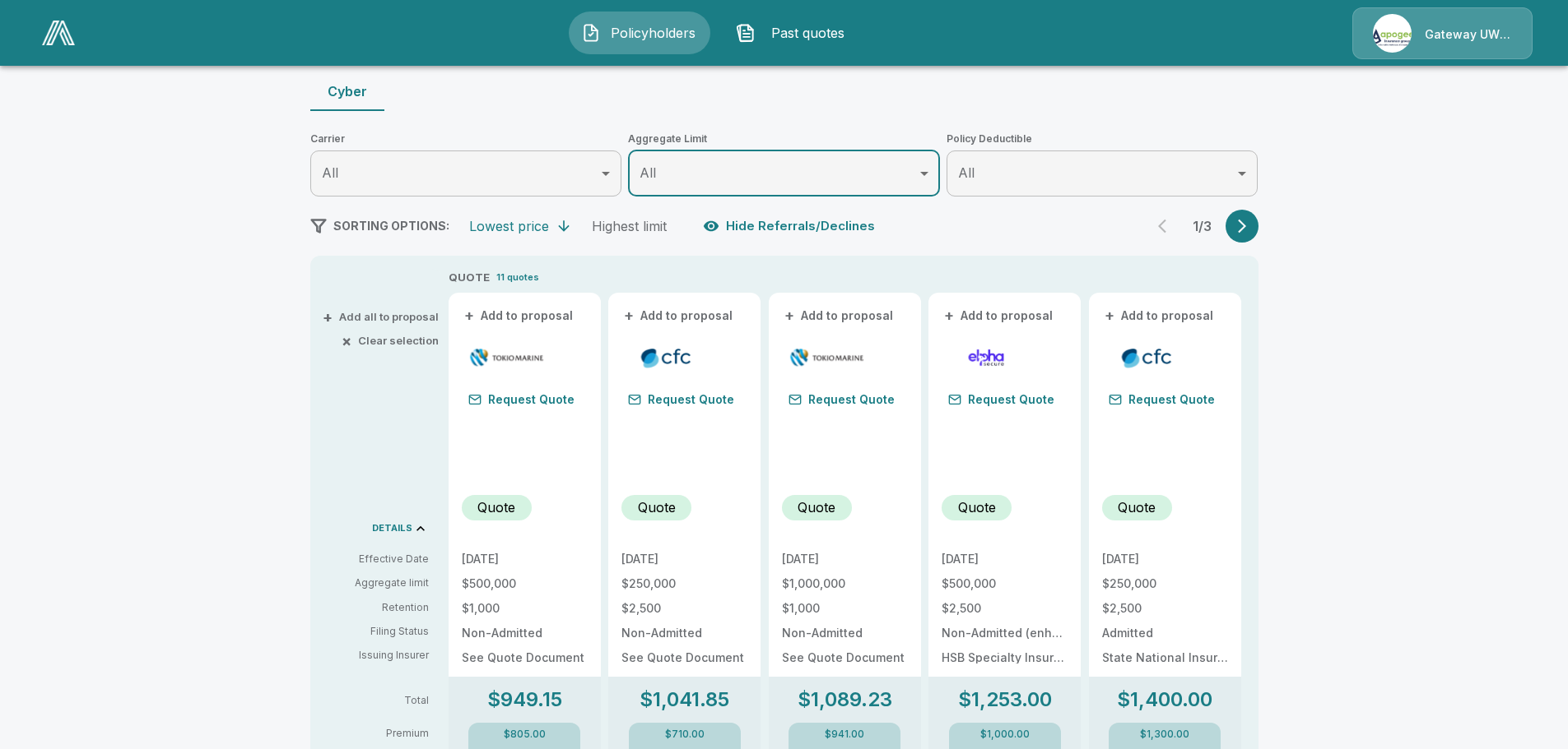
scroll to position [82, 0]
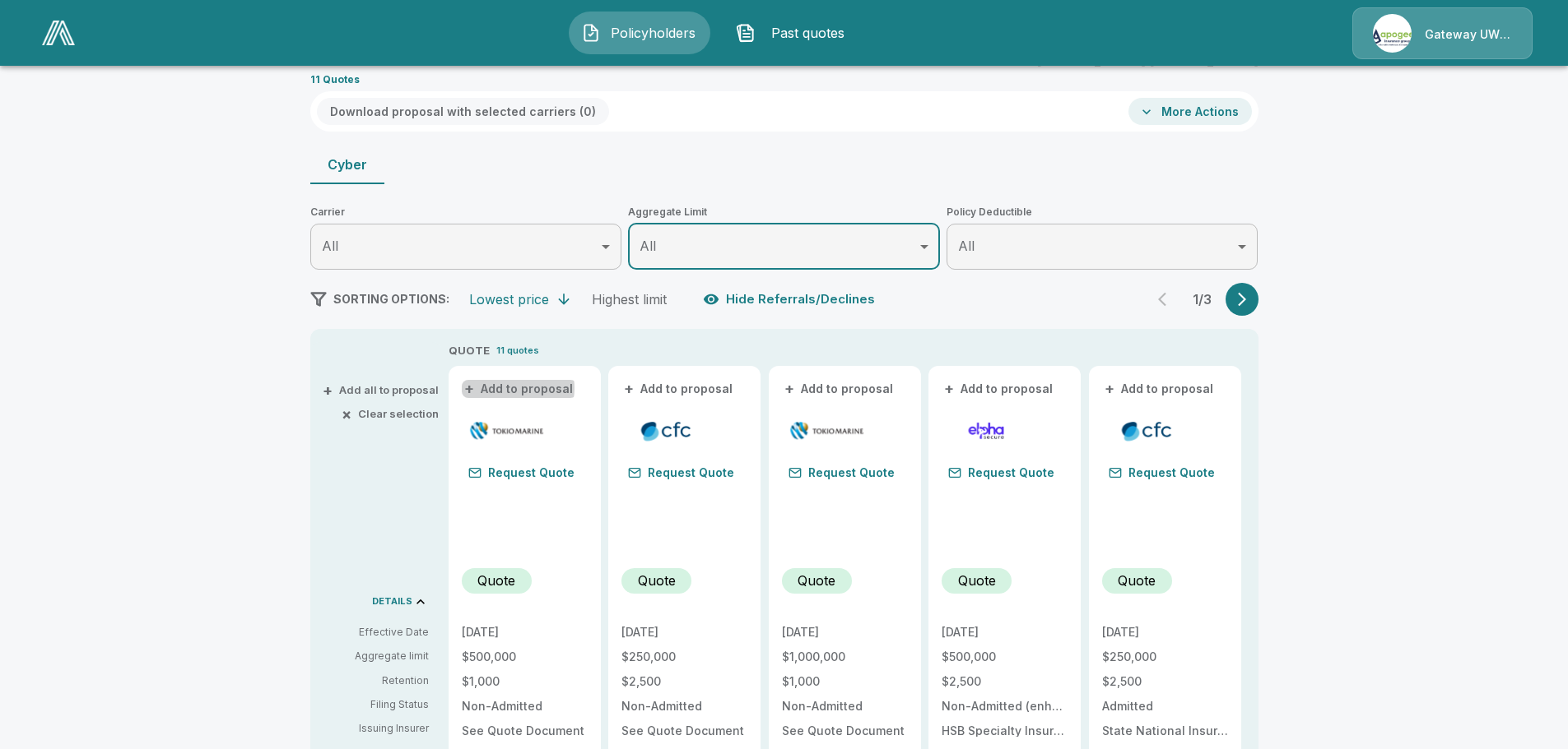
click at [514, 389] on button "+ Add to proposal" at bounding box center [519, 390] width 115 height 19
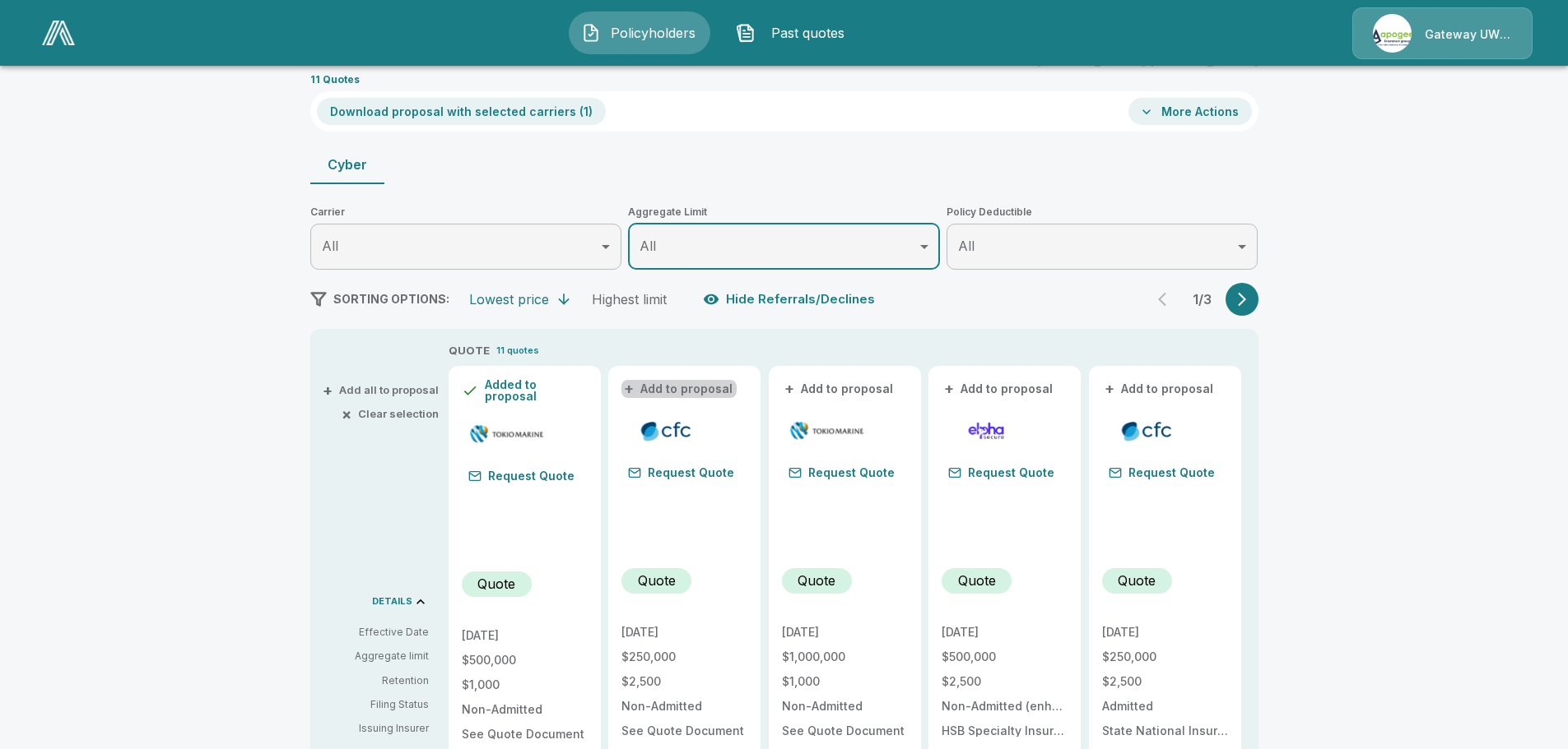
click at [709, 390] on button "+ Add to proposal" at bounding box center [679, 390] width 115 height 19
click at [827, 392] on button "+ Add to proposal" at bounding box center [839, 390] width 115 height 19
click at [1003, 385] on button "+ Add to proposal" at bounding box center [999, 390] width 115 height 19
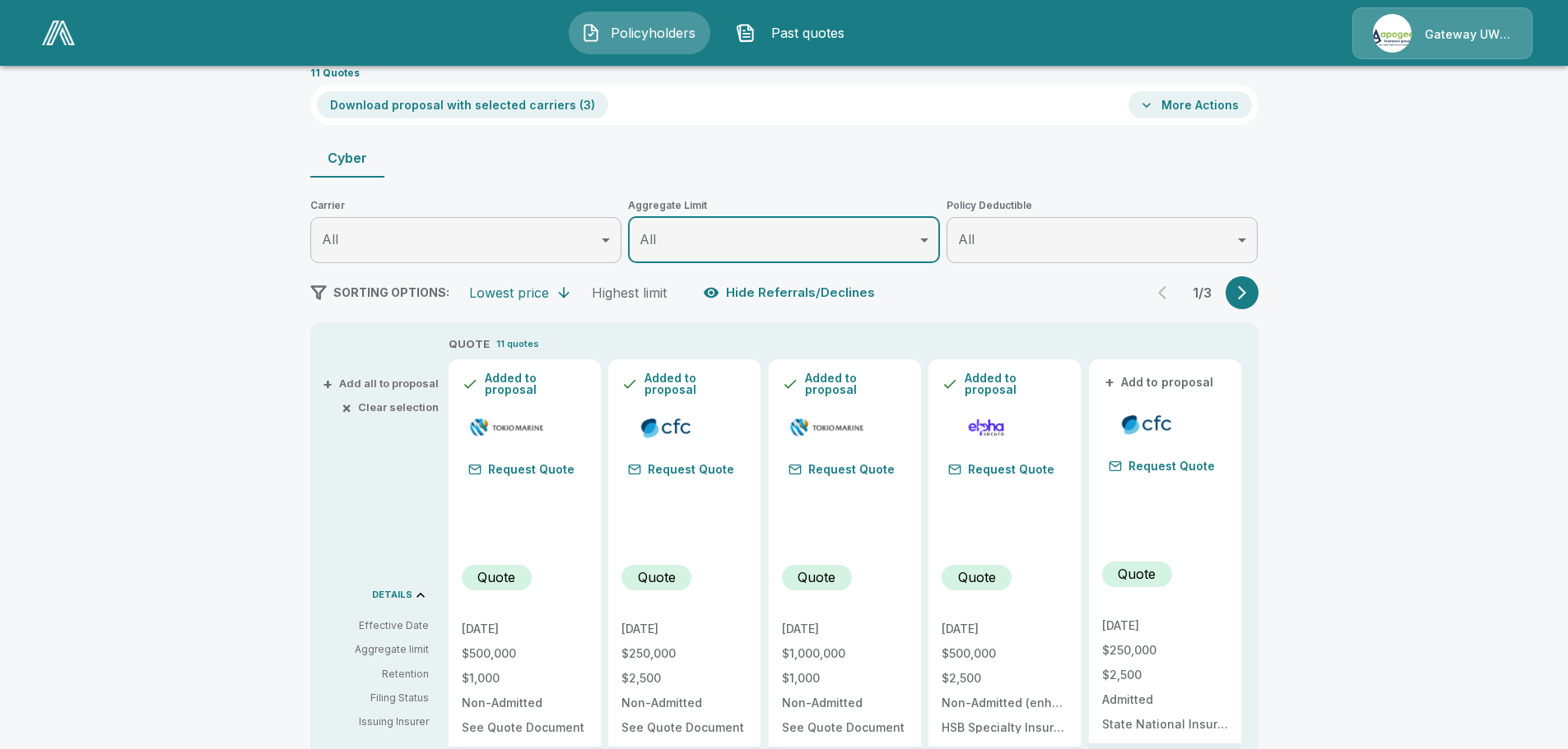
scroll to position [0, 0]
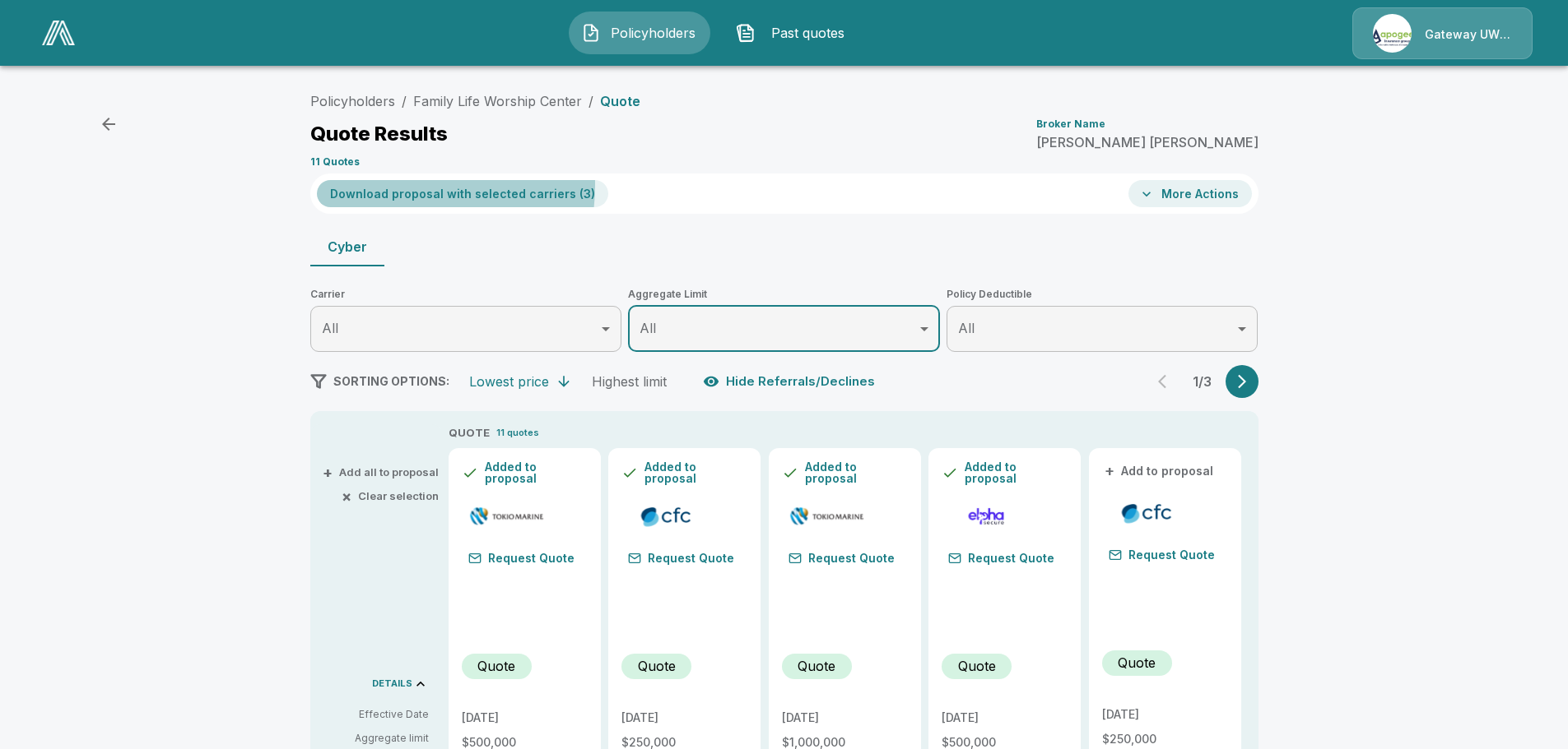
click at [400, 185] on button "Download proposal with selected carriers ( 3 )" at bounding box center [462, 194] width 291 height 27
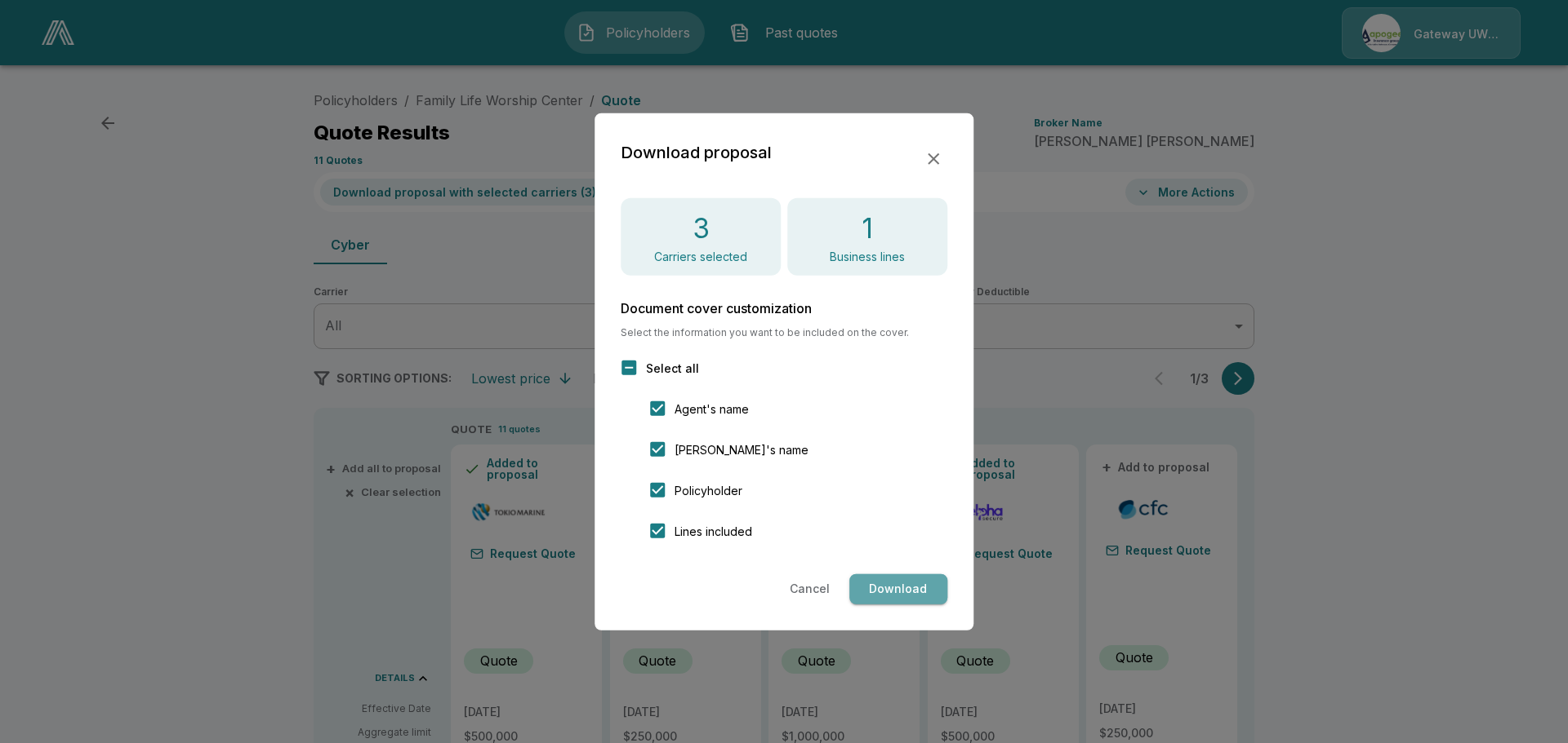
click at [894, 589] on button "Download" at bounding box center [897, 589] width 98 height 30
click at [933, 157] on icon "button" at bounding box center [932, 158] width 19 height 19
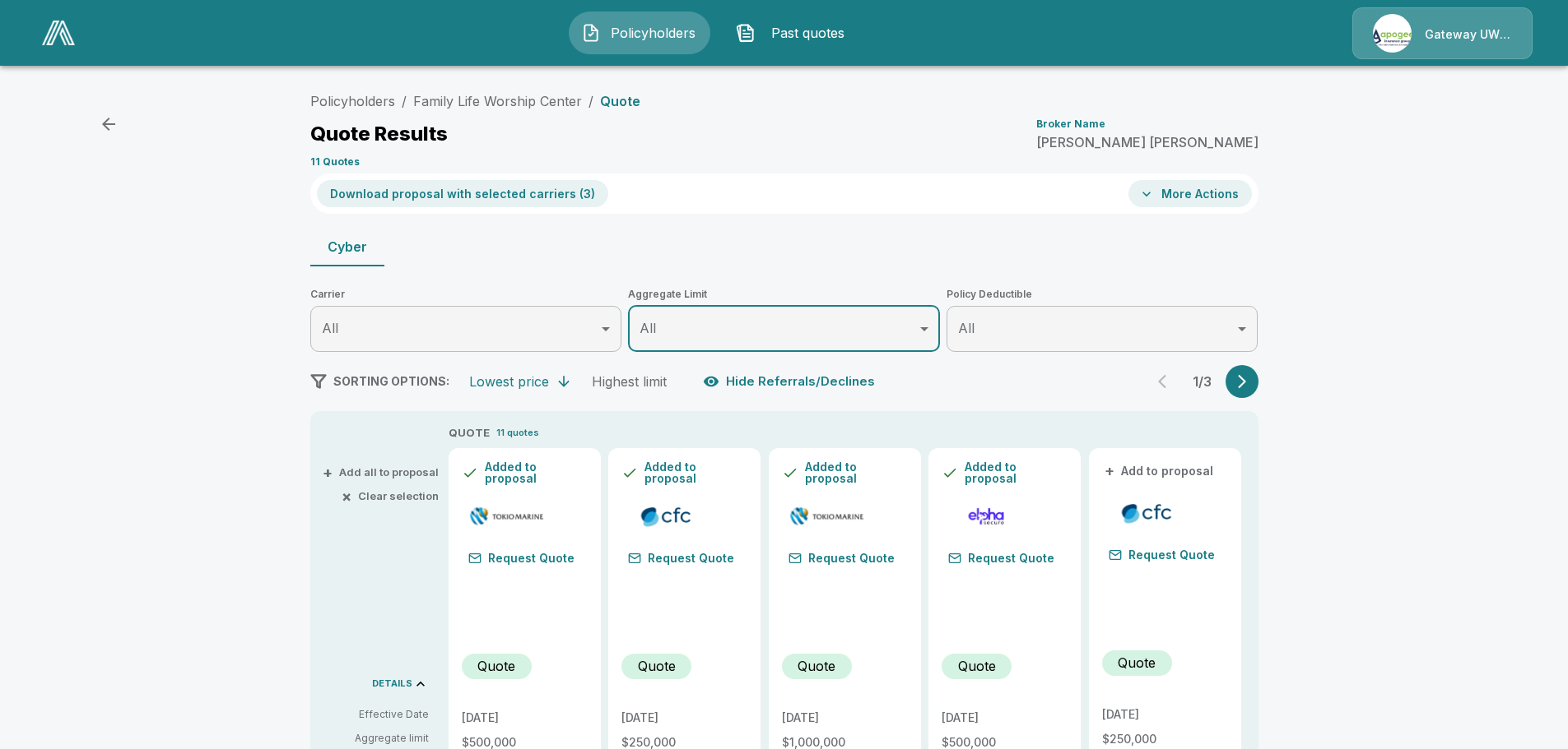
click at [1211, 145] on p "Tom Malone" at bounding box center [1147, 142] width 222 height 13
click at [1197, 139] on p "Tom Malone" at bounding box center [1147, 142] width 222 height 13
click at [1253, 167] on div "Policyholders / Family Life Worship Center / Quote Quote Results Broker Name To…" at bounding box center [784, 130] width 948 height 89
click at [548, 98] on link "Family Life Worship Center" at bounding box center [498, 101] width 168 height 17
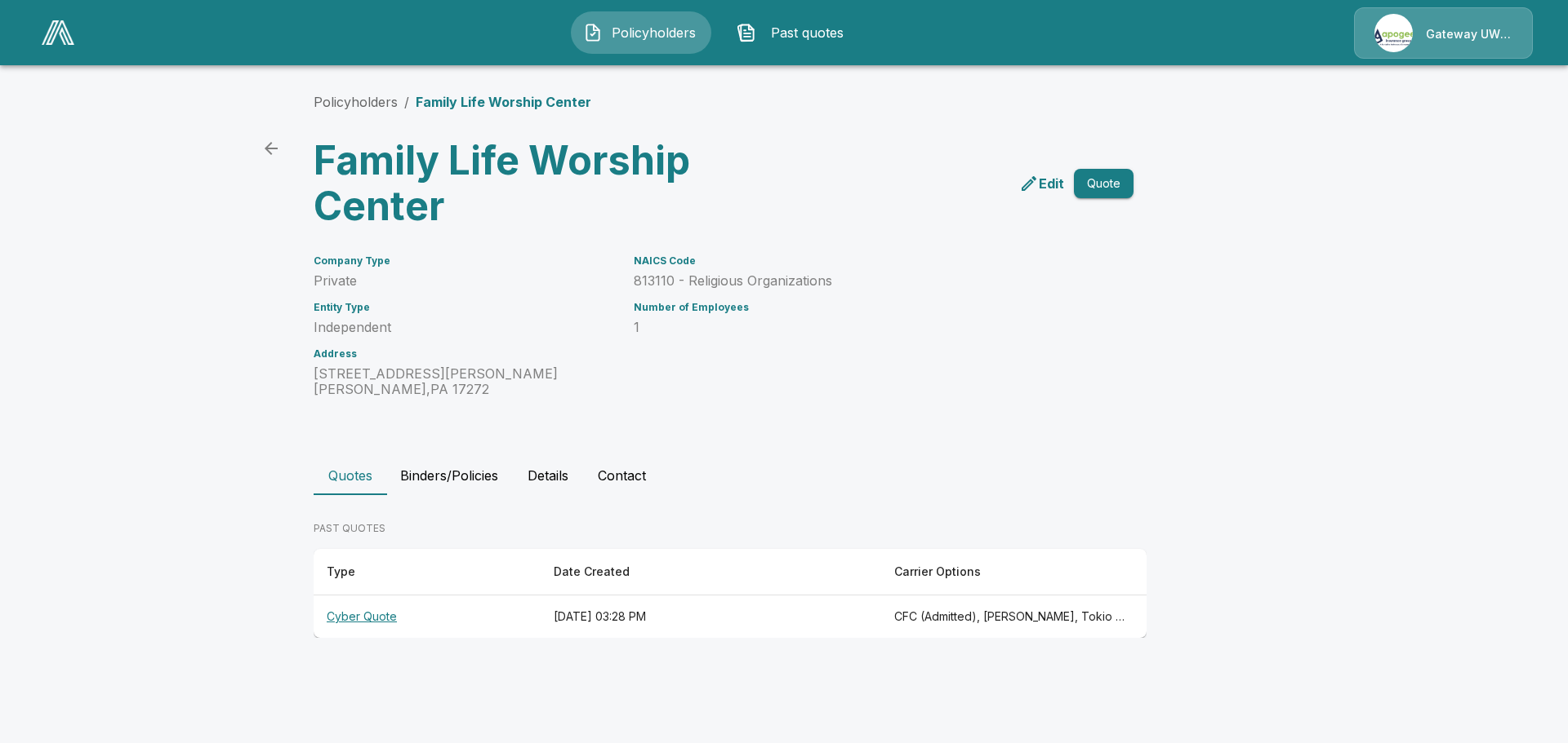
click at [354, 611] on th "Cyber Quote" at bounding box center [427, 617] width 227 height 43
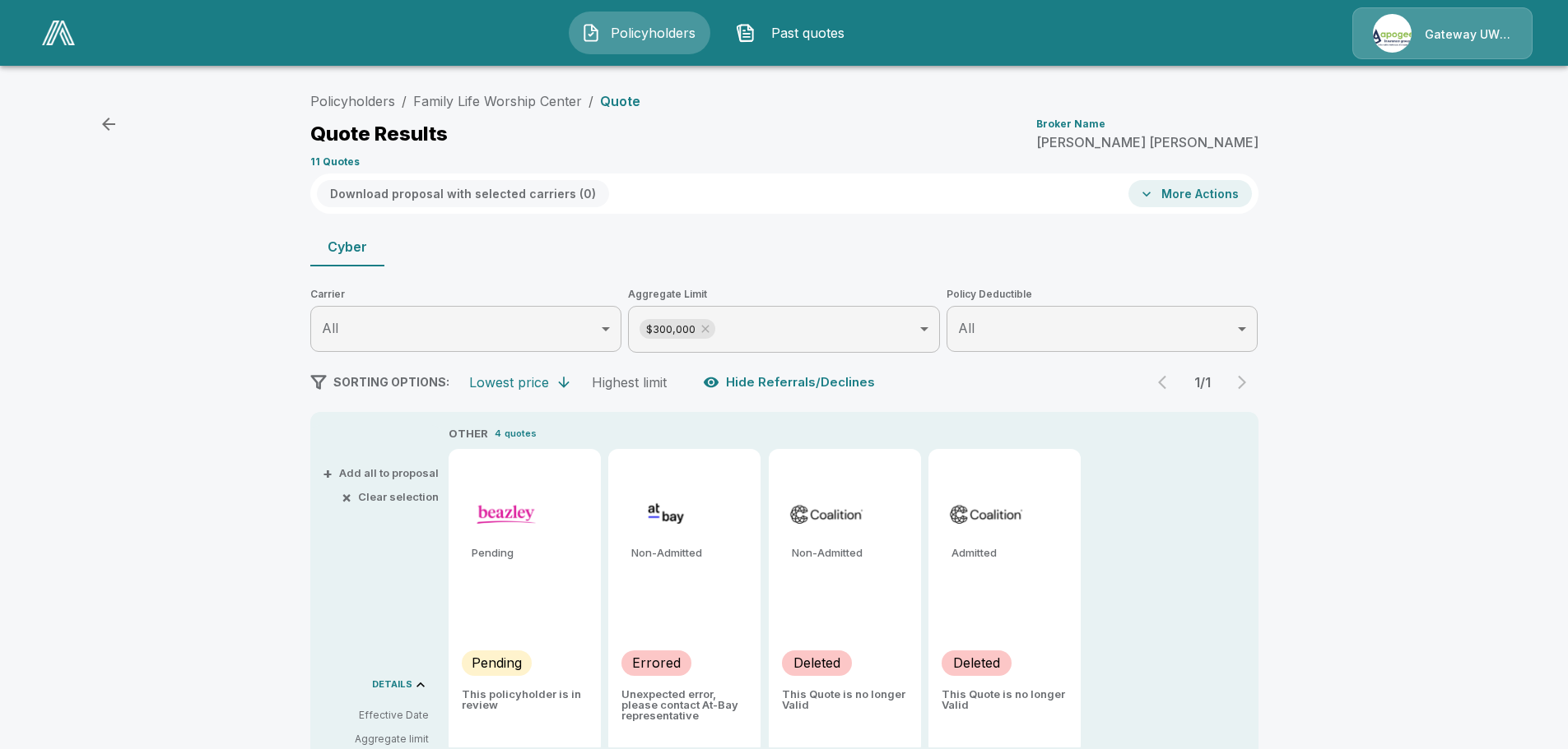
click at [114, 127] on icon "button" at bounding box center [108, 124] width 19 height 19
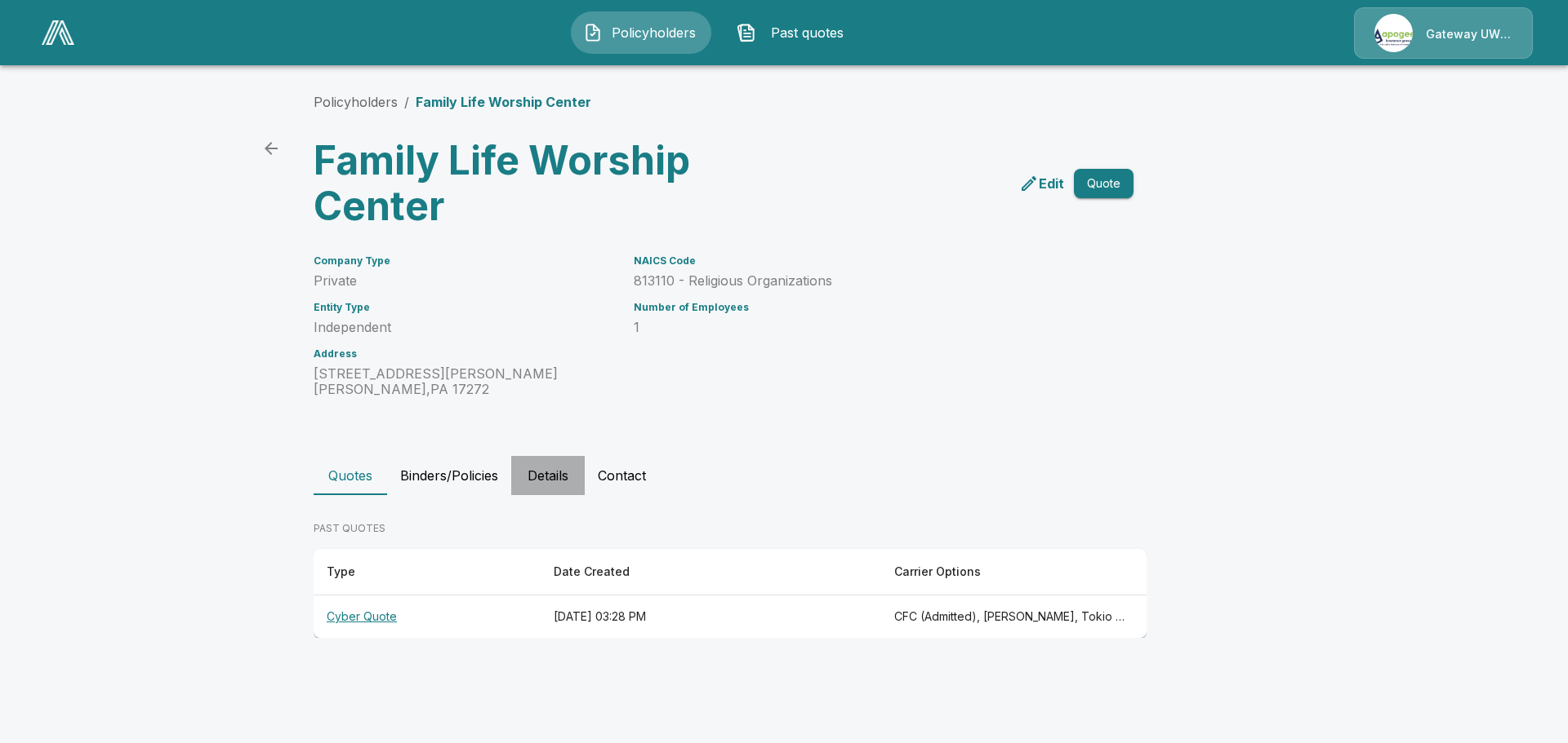
click at [542, 477] on button "Details" at bounding box center [548, 475] width 74 height 39
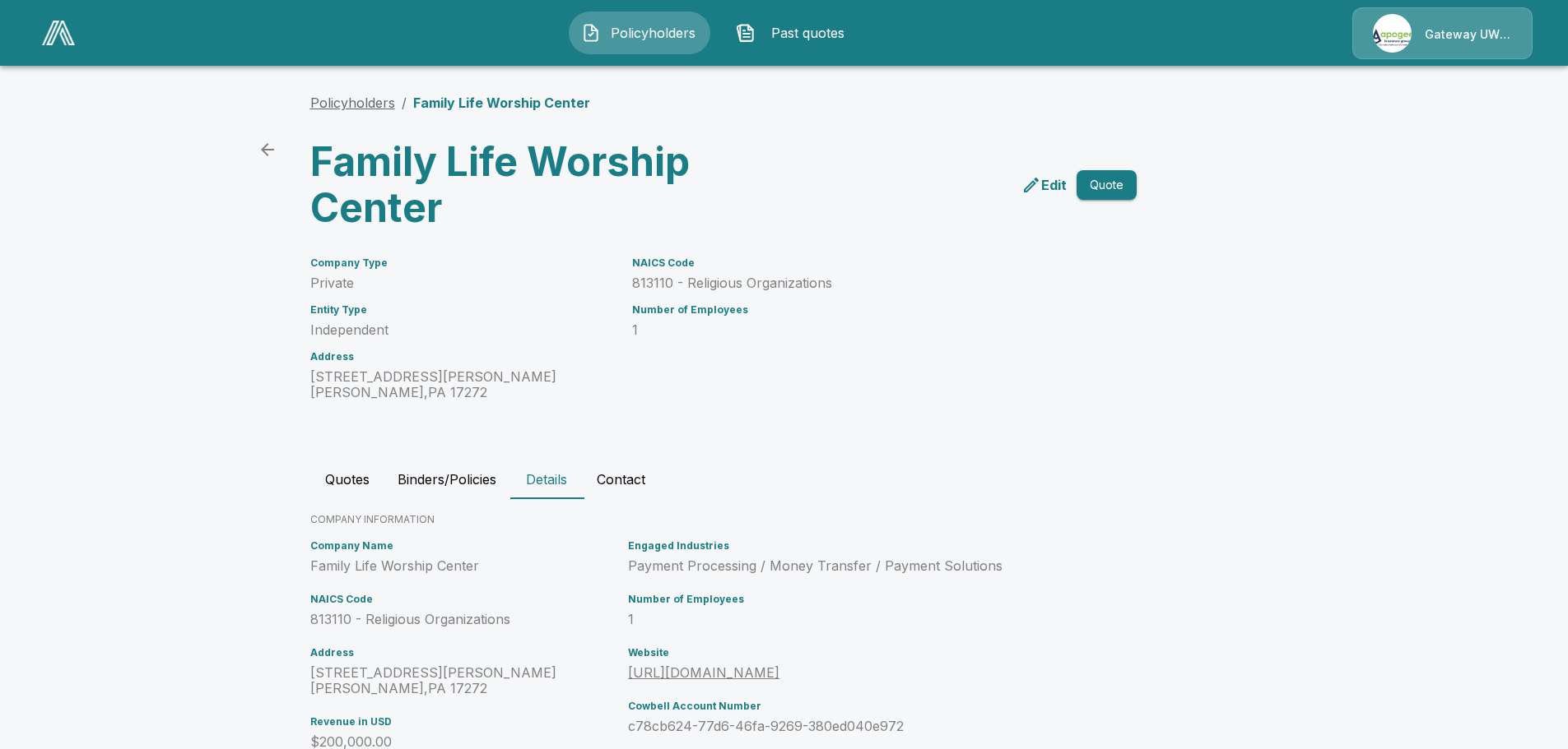
click at [384, 101] on link "Policyholders" at bounding box center [352, 103] width 85 height 17
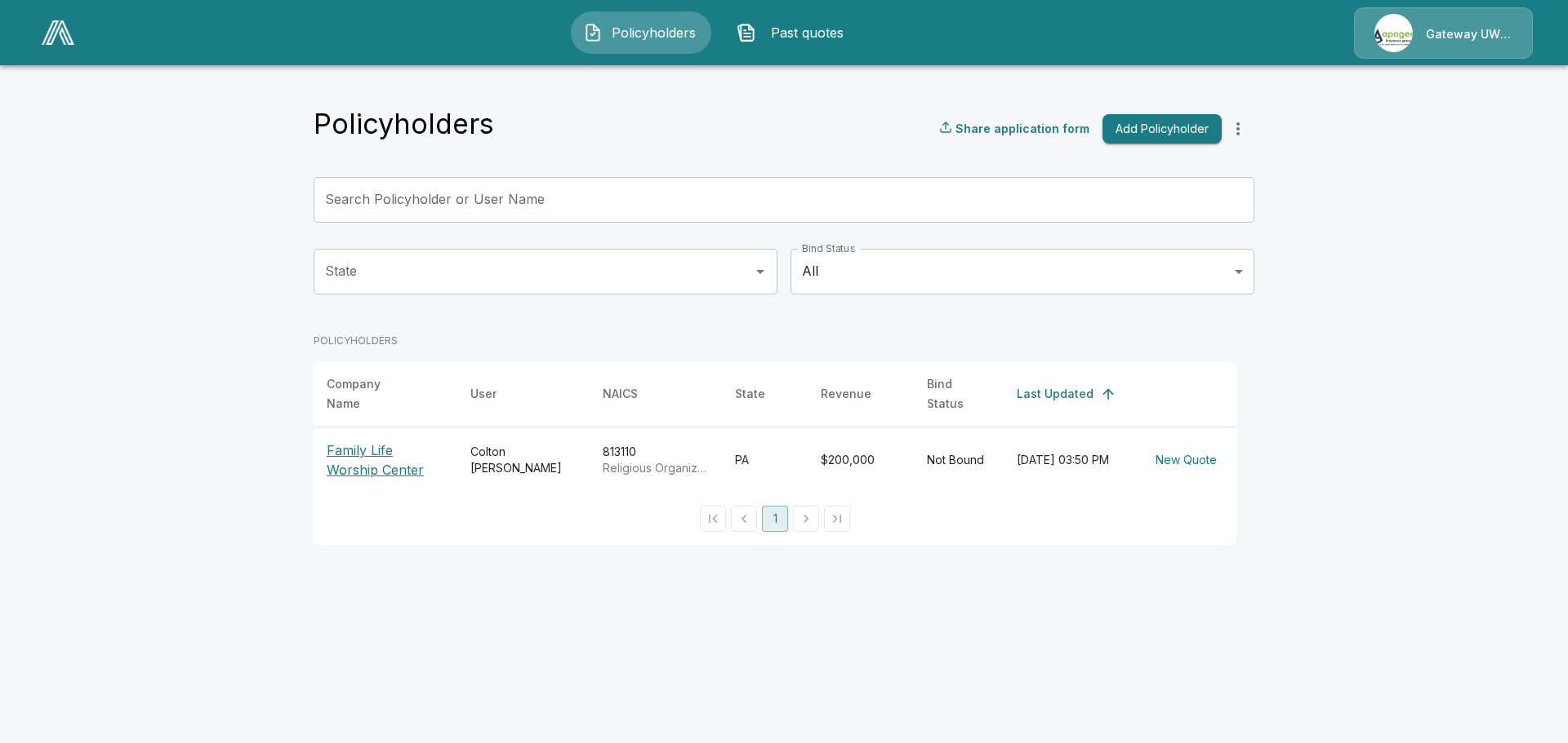
click at [388, 456] on p "Family Life Worship Center" at bounding box center [385, 460] width 118 height 39
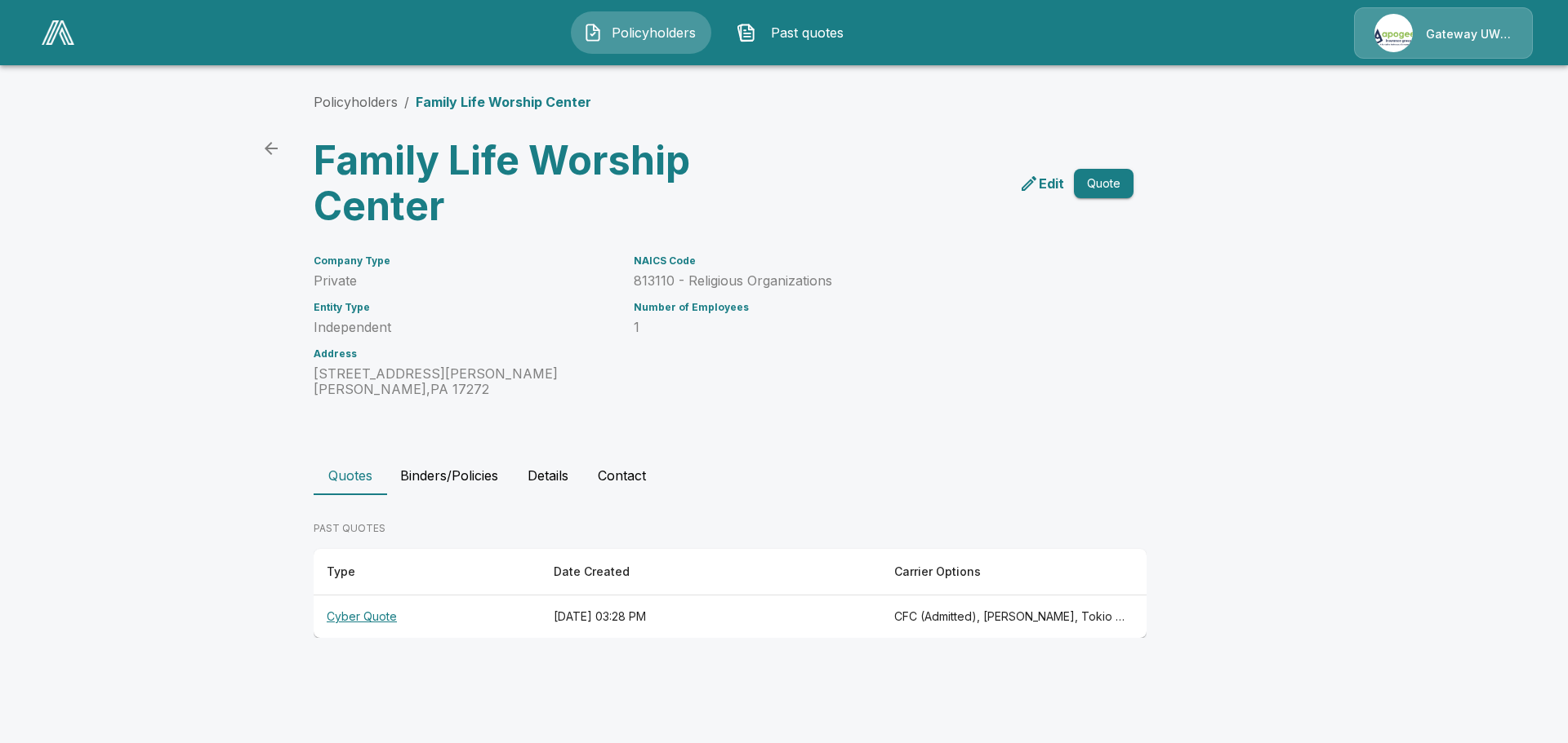
click at [363, 616] on th "Cyber Quote" at bounding box center [427, 617] width 227 height 43
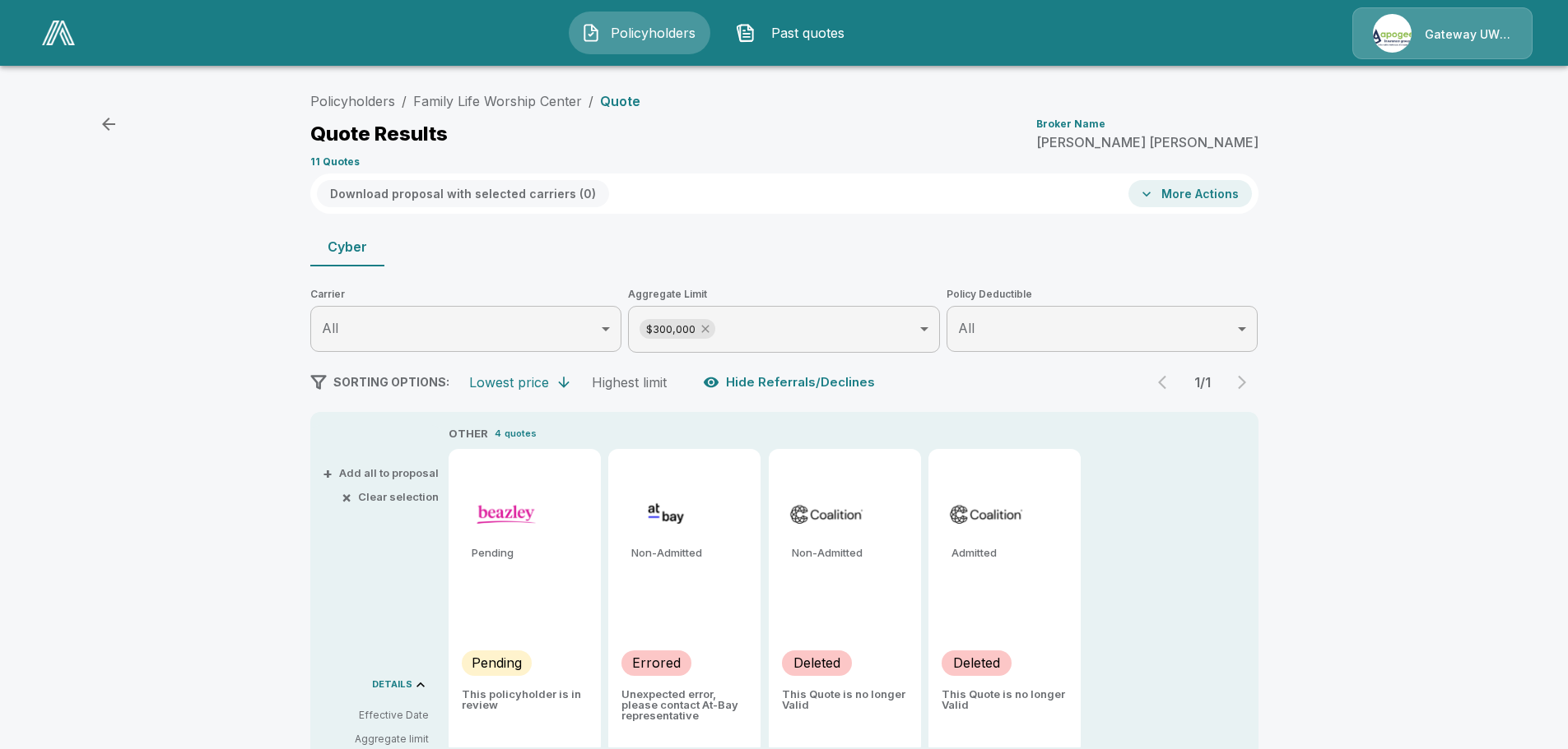
click at [712, 330] on icon at bounding box center [706, 329] width 13 height 13
